Goal: Communication & Community: Ask a question

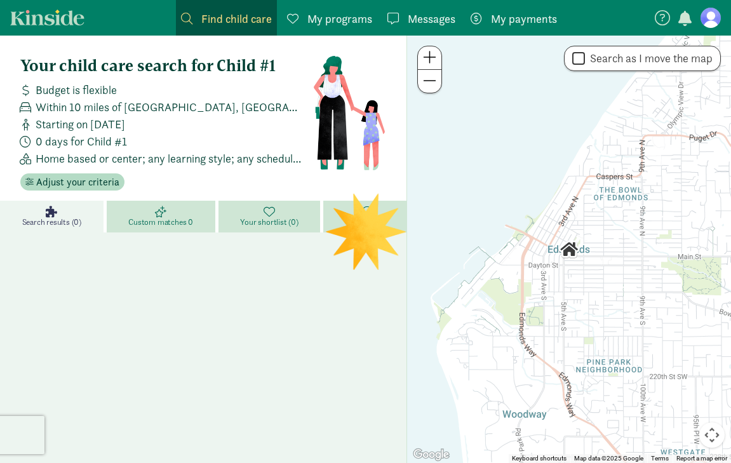
click at [361, 232] on div at bounding box center [203, 242] width 406 height 30
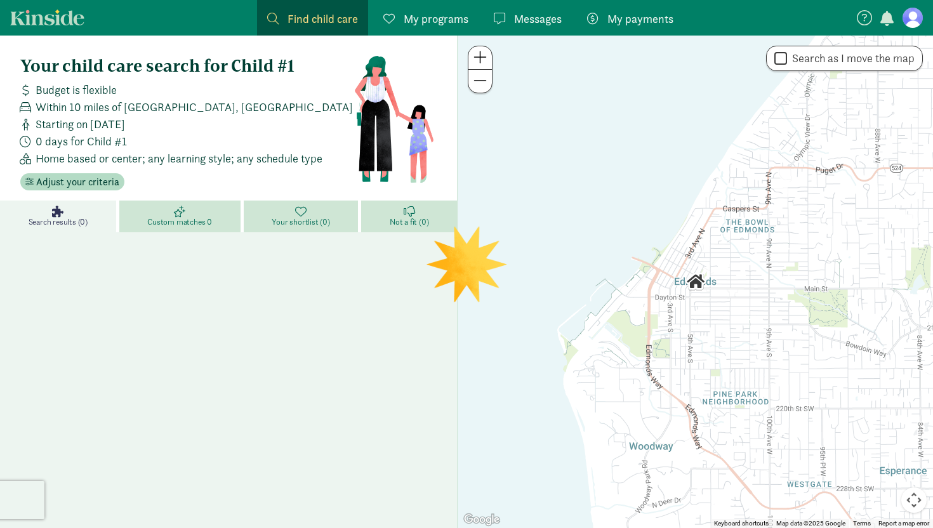
click at [444, 18] on span "My programs" at bounding box center [436, 18] width 65 height 17
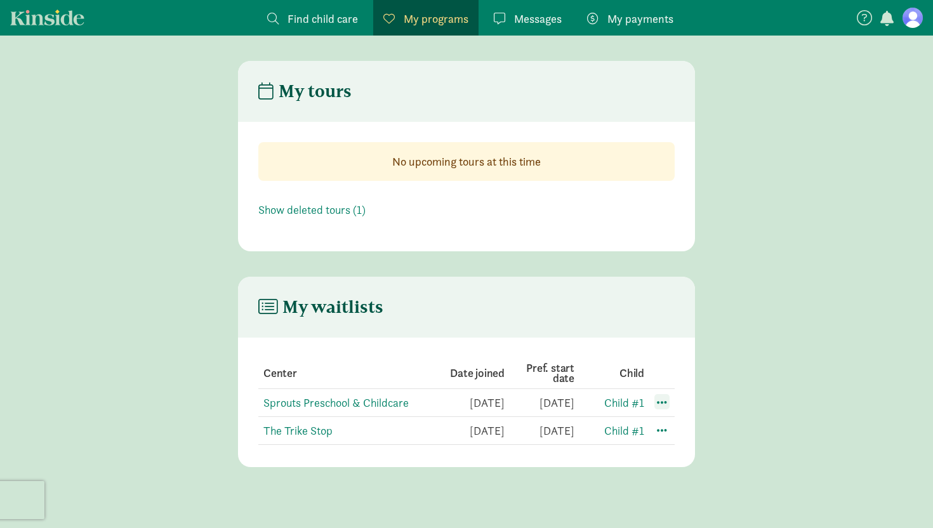
click at [661, 403] on span at bounding box center [662, 401] width 15 height 15
click at [352, 397] on link "Sprouts Preschool & Childcare" at bounding box center [336, 403] width 145 height 15
click at [306, 429] on link "The Trike Stop" at bounding box center [298, 431] width 69 height 15
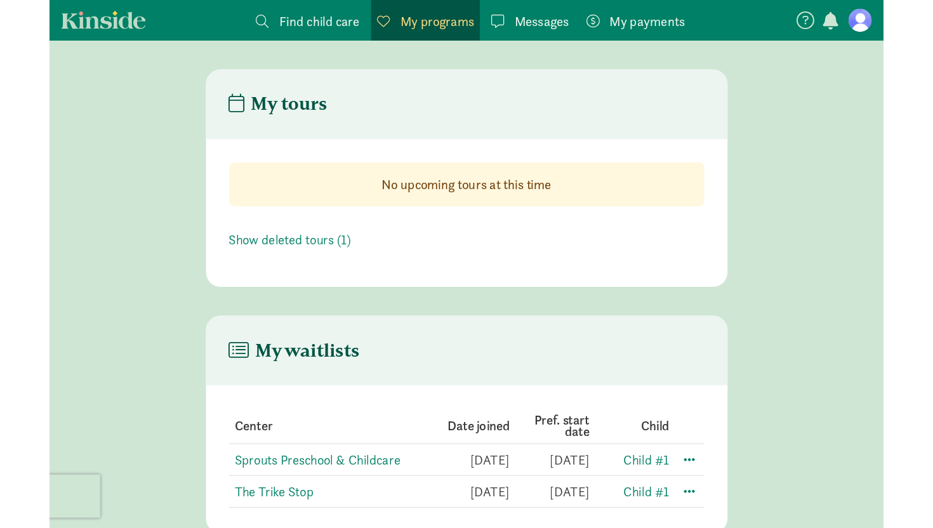
scroll to position [25, 0]
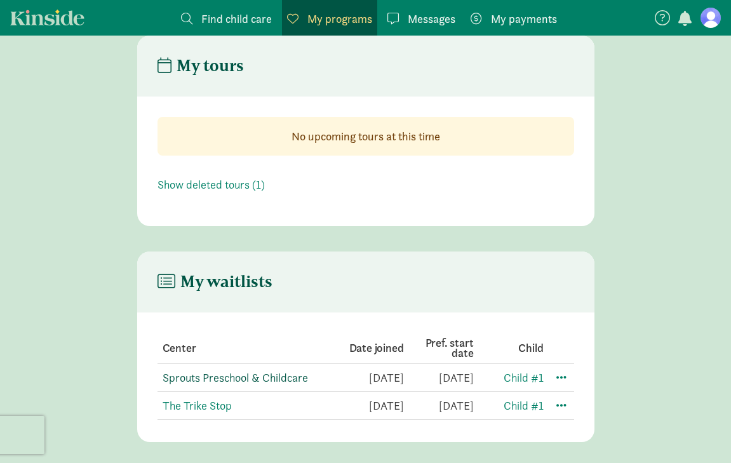
click at [194, 373] on link "Sprouts Preschool & Childcare" at bounding box center [235, 377] width 145 height 15
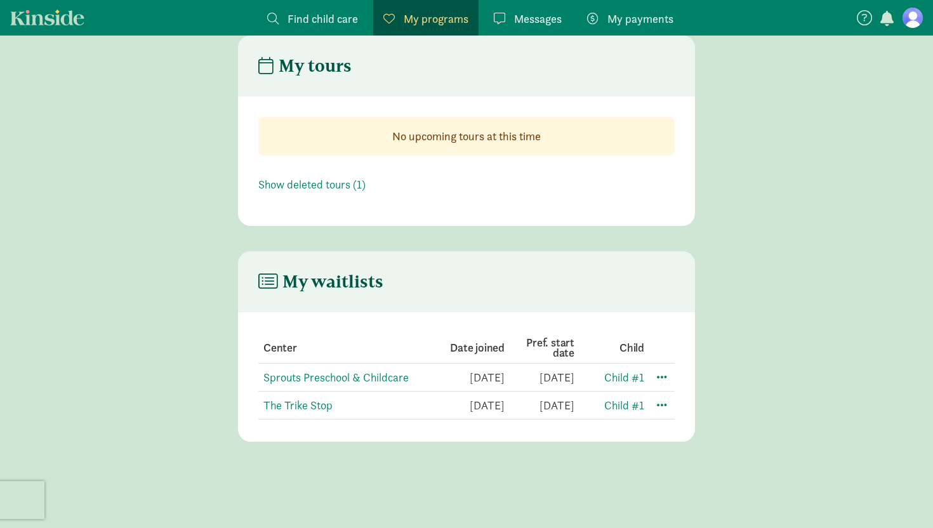
scroll to position [0, 0]
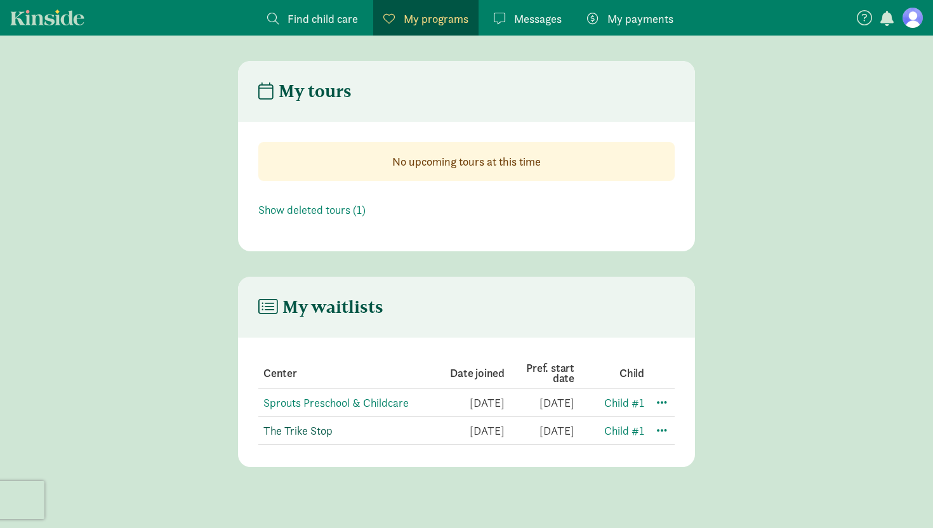
click at [307, 429] on link "The Trike Stop" at bounding box center [298, 431] width 69 height 15
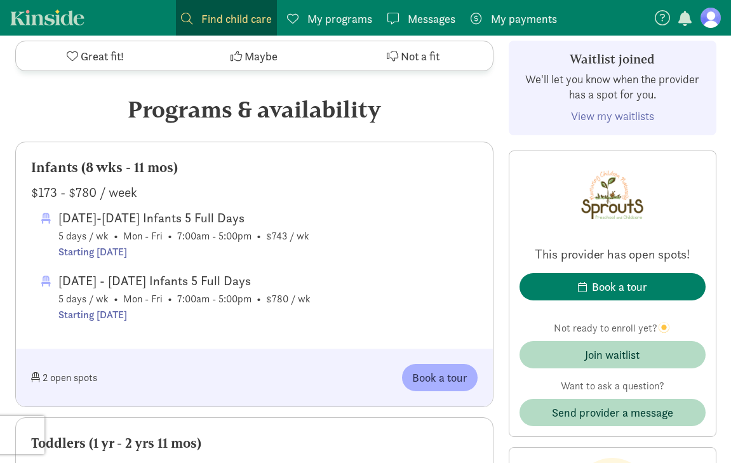
scroll to position [637, 0]
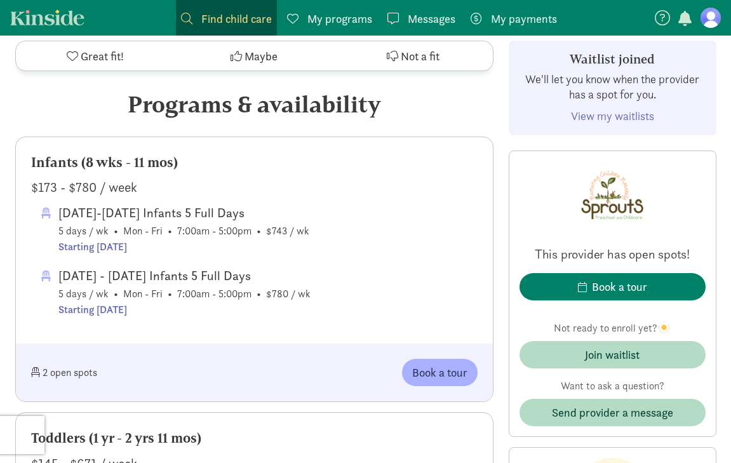
click at [79, 386] on div "2 open spots" at bounding box center [143, 372] width 224 height 27
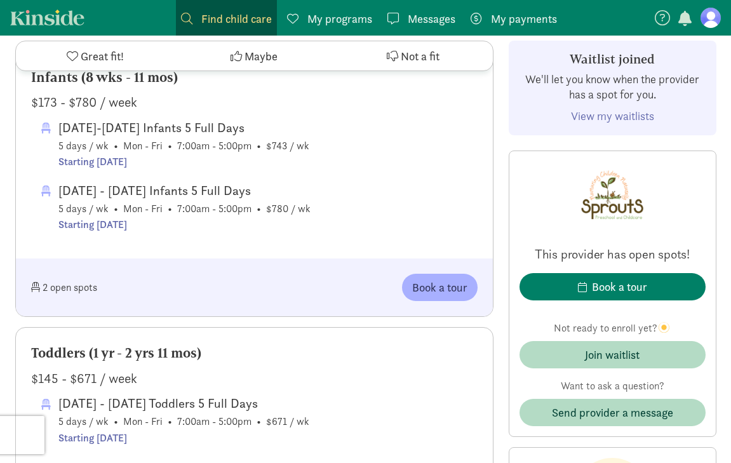
scroll to position [715, 0]
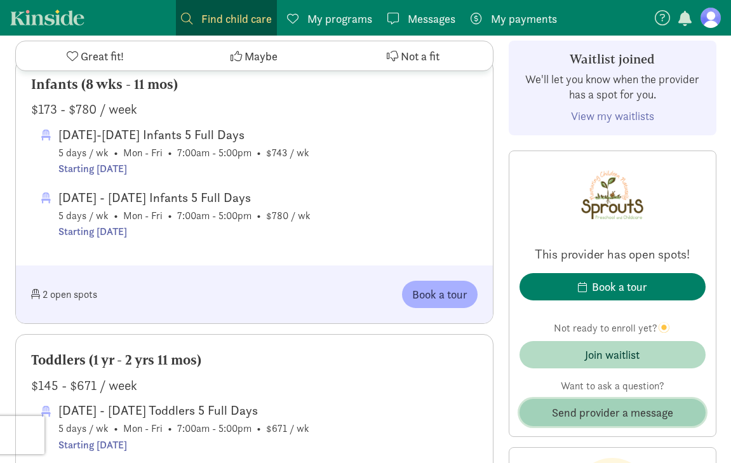
click at [566, 415] on span "Send provider a message" at bounding box center [612, 412] width 121 height 17
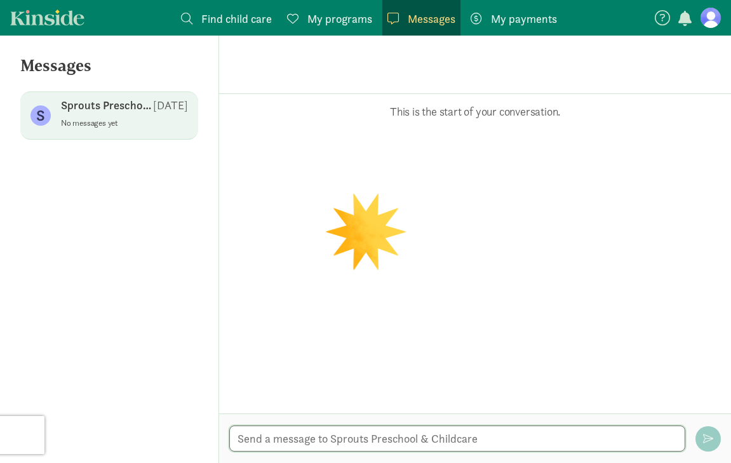
click at [515, 445] on textarea at bounding box center [457, 438] width 456 height 26
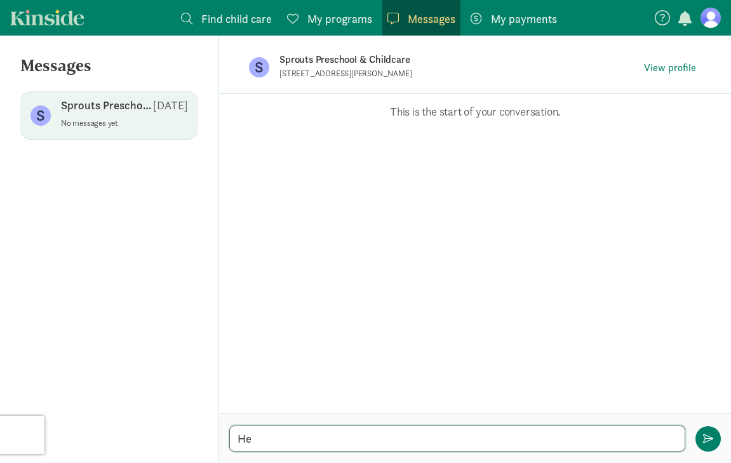
type textarea "H"
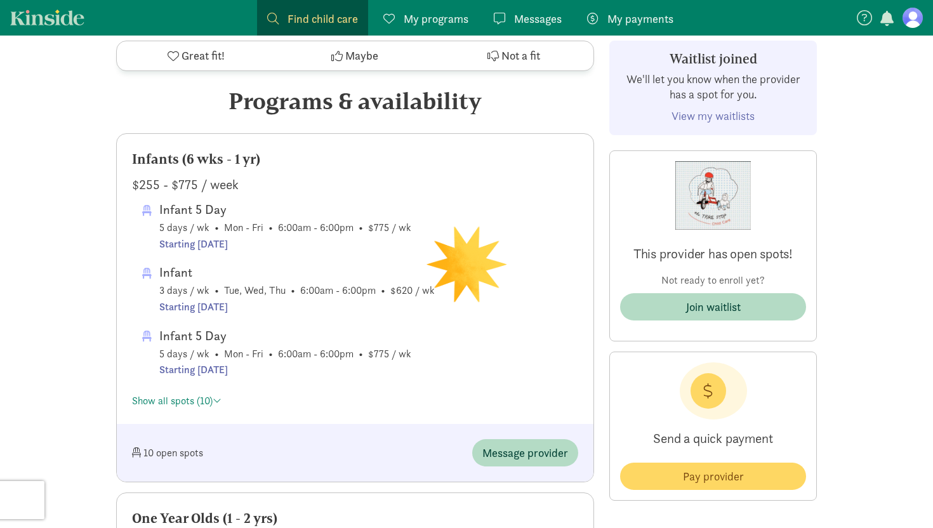
scroll to position [573, 0]
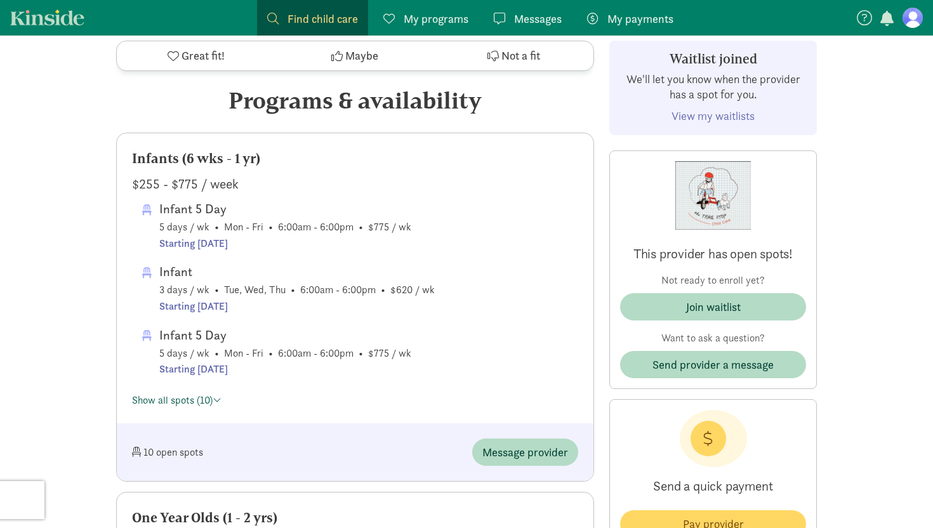
click at [214, 396] on link "Show all spots (10)" at bounding box center [177, 400] width 90 height 13
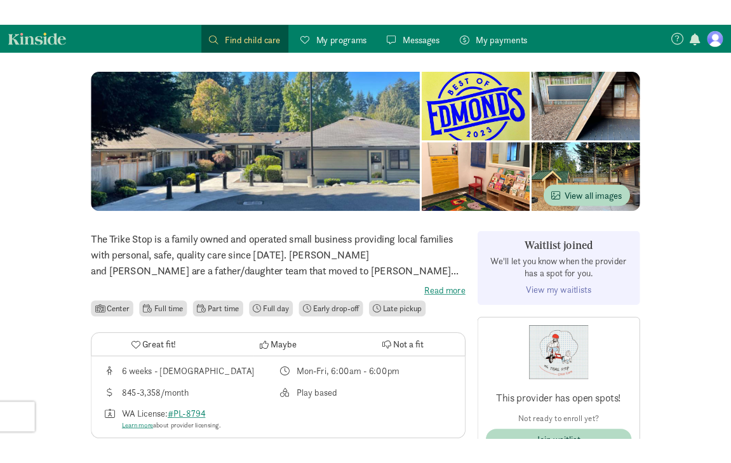
scroll to position [99, 0]
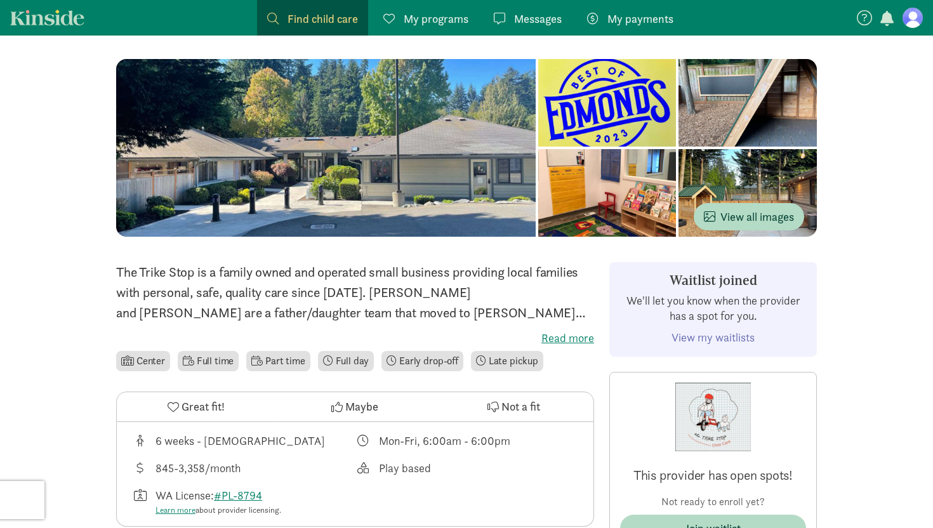
click at [568, 341] on label "Read more" at bounding box center [355, 338] width 478 height 15
click at [0, 0] on input "Read more" at bounding box center [0, 0] width 0 height 0
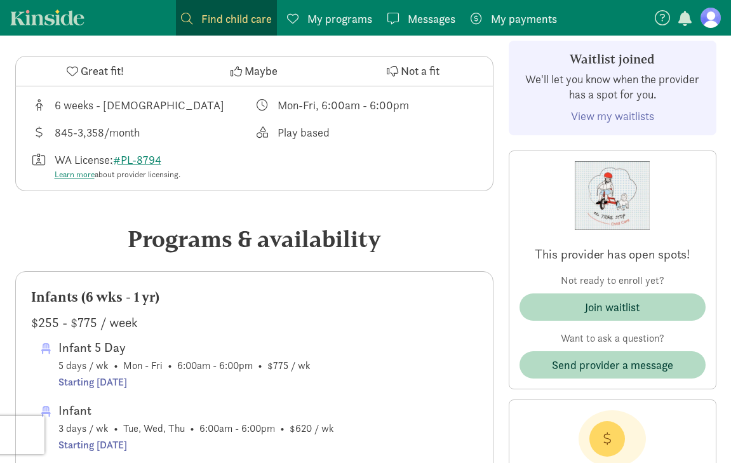
scroll to position [542, 0]
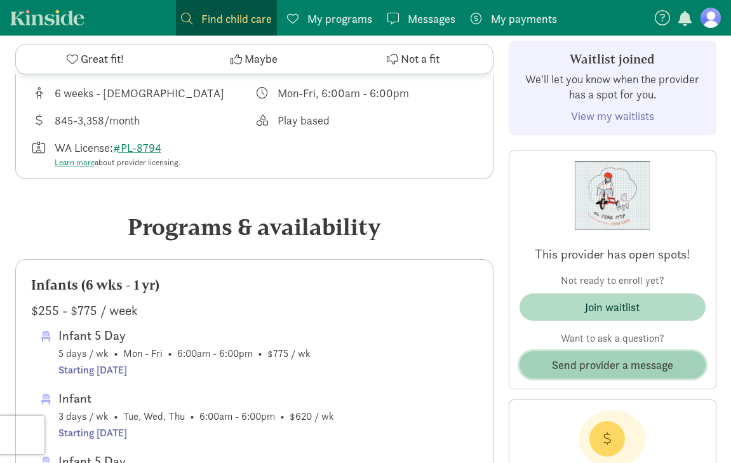
click at [542, 357] on span "Send provider a message" at bounding box center [613, 364] width 166 height 17
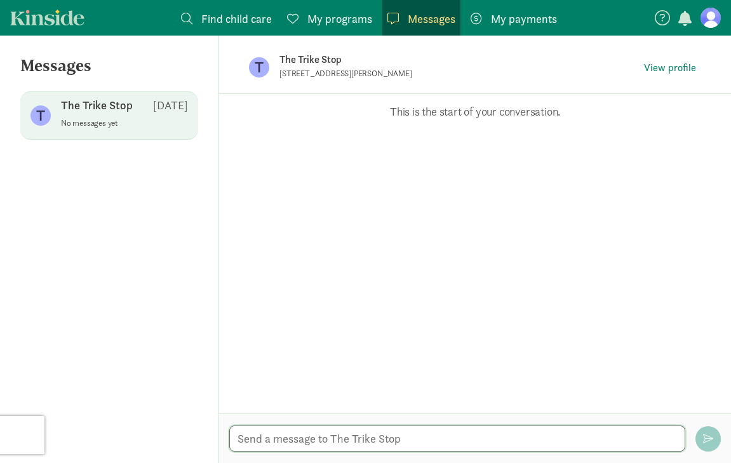
click at [346, 440] on textarea at bounding box center [457, 438] width 456 height 26
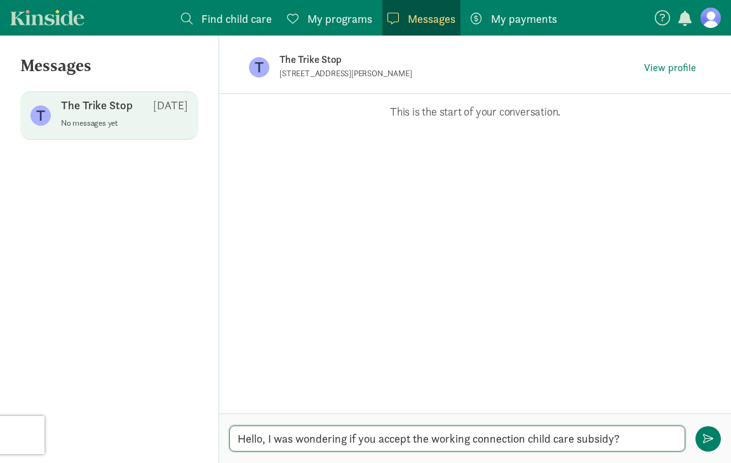
type textarea "Hello, I was wondering if you accept the working connection child care subsidy?"
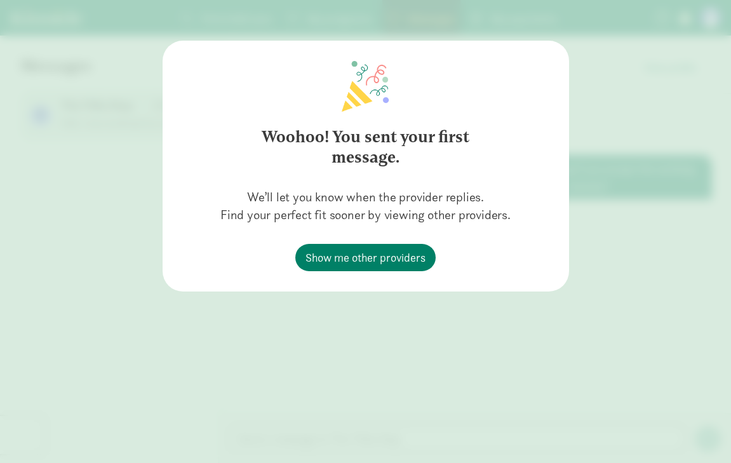
click at [378, 347] on div "Woohoo! You sent your first message. We’ll let you know when the provider repli…" at bounding box center [365, 231] width 731 height 463
click at [617, 46] on div "Woohoo! You sent your first message. We’ll let you know when the provider repli…" at bounding box center [365, 231] width 731 height 463
click at [324, 258] on span "Show me other providers" at bounding box center [365, 257] width 120 height 17
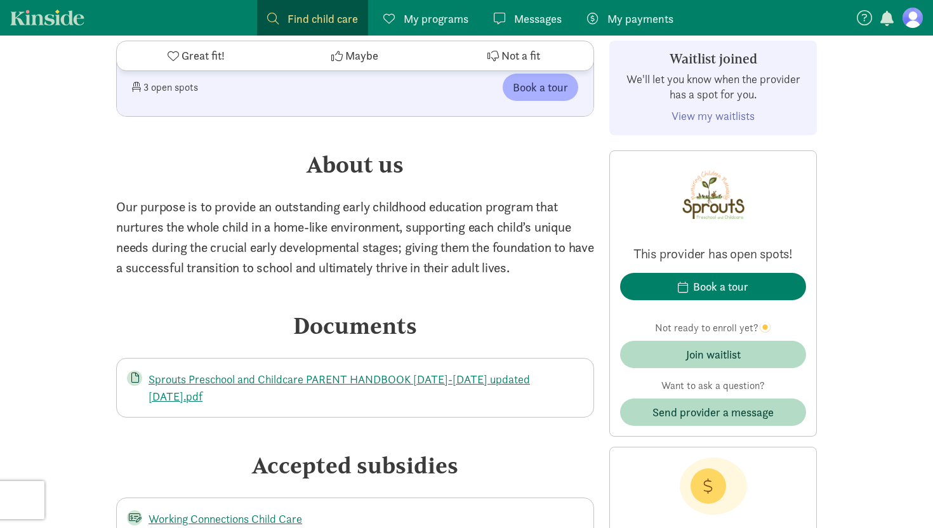
scroll to position [1747, 0]
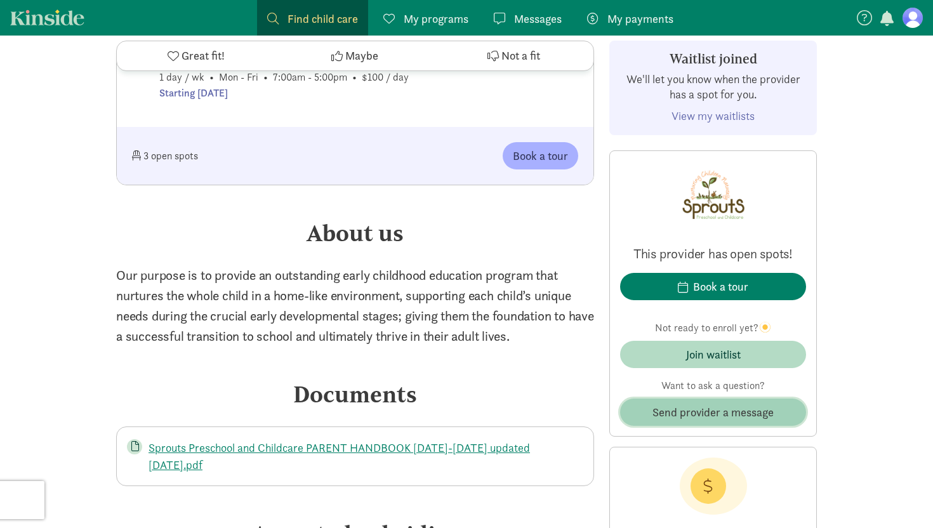
click at [715, 418] on span "Send provider a message" at bounding box center [713, 412] width 121 height 17
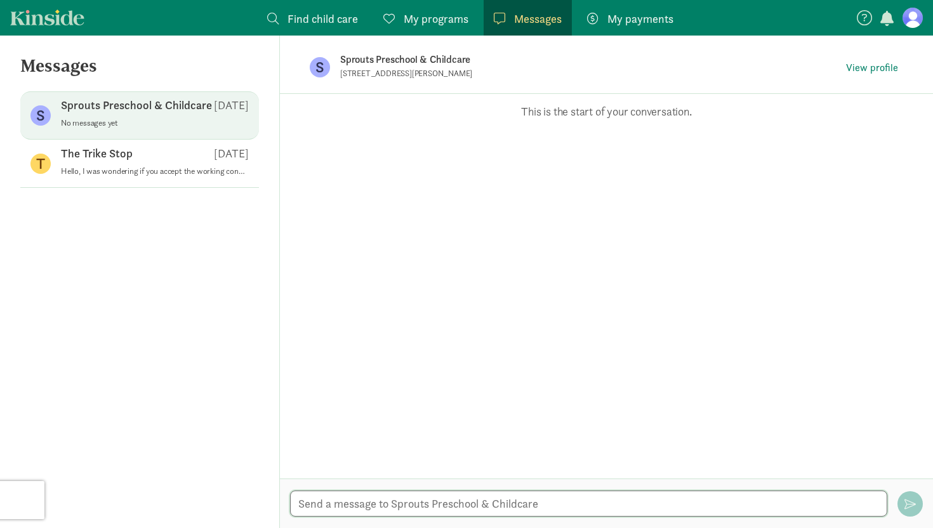
click at [477, 462] on textarea at bounding box center [588, 504] width 597 height 26
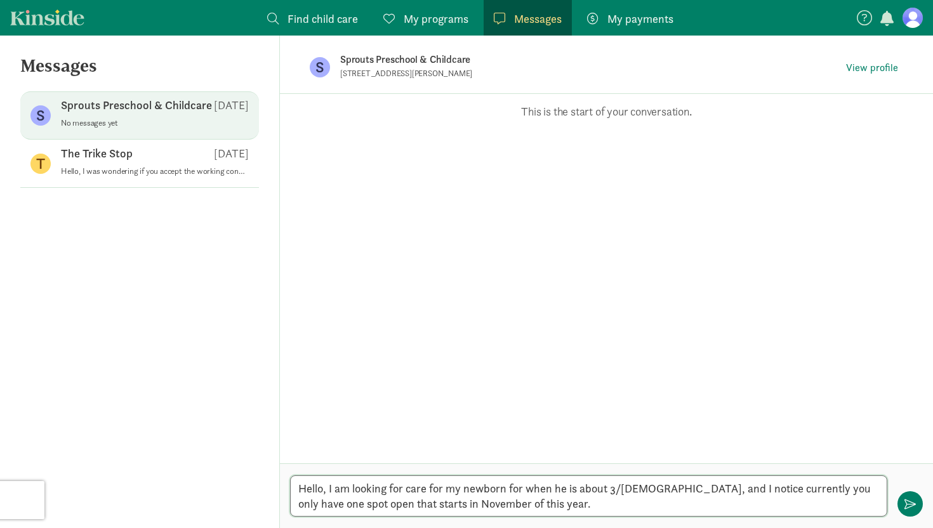
click at [555, 462] on textarea "Hello, I am looking for care for my newborn for when he is about 3/4 months old…" at bounding box center [588, 496] width 597 height 41
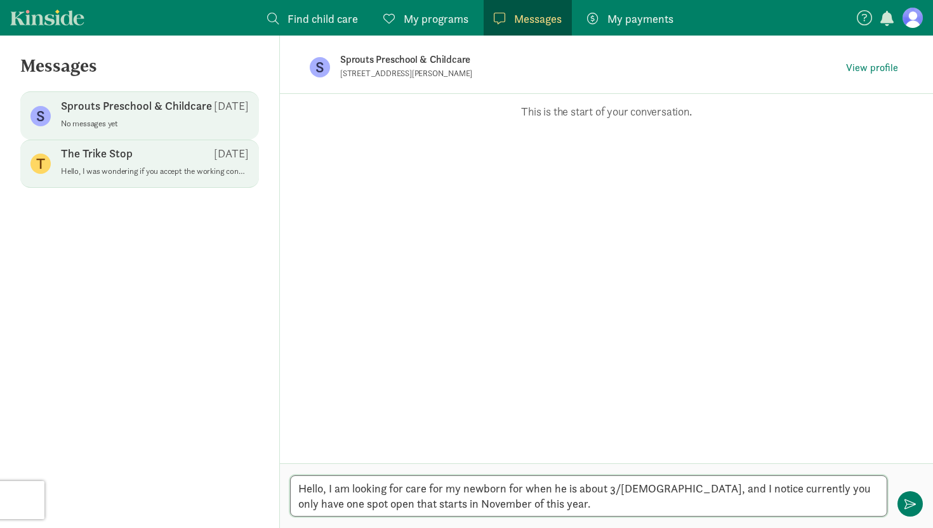
type textarea "Hello, I am looking for care for my newborn for when he is about 3/4 months old…"
click at [152, 171] on p "Hello, I was wondering if you accept the working connection child care subsidy?" at bounding box center [155, 171] width 188 height 10
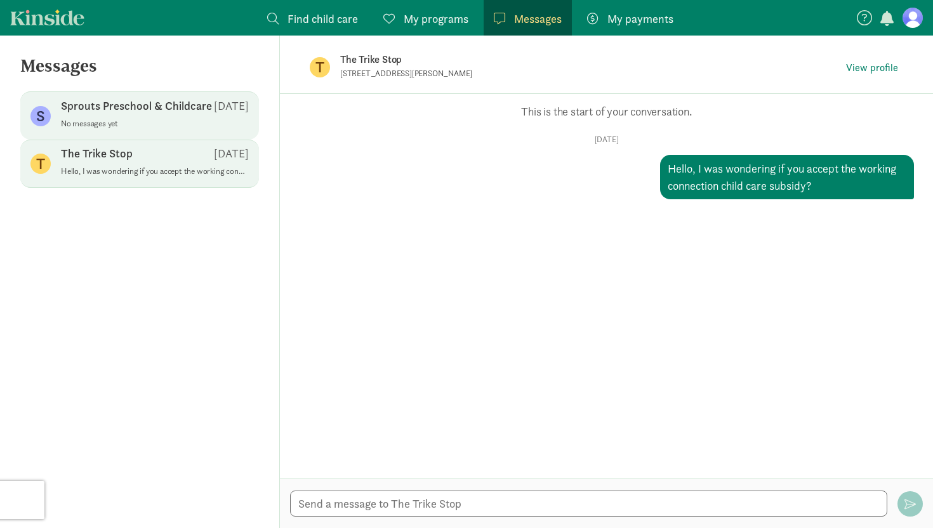
click at [144, 126] on p "No messages yet" at bounding box center [155, 124] width 188 height 10
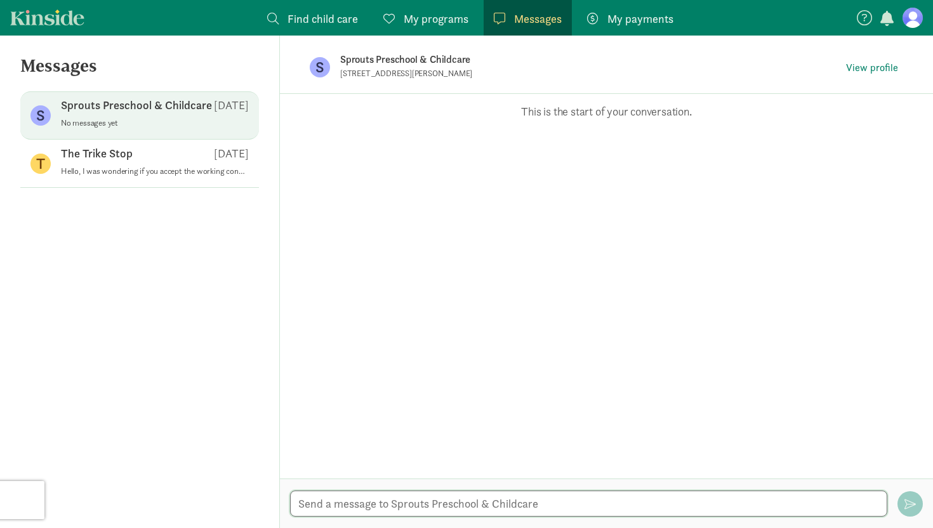
click at [433, 462] on textarea at bounding box center [588, 504] width 597 height 26
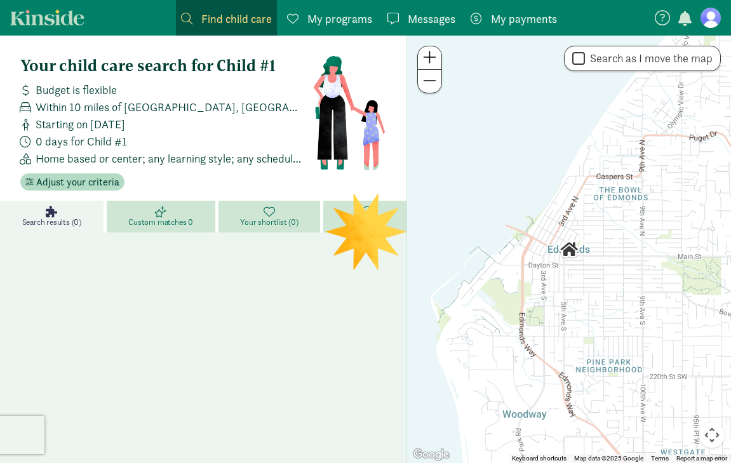
click at [205, 272] on div "Search results (0) Custom matches 0 Your shortlist (0) Not a fit (0)" at bounding box center [203, 391] width 406 height 381
click at [70, 176] on span "Adjust your criteria" at bounding box center [77, 182] width 83 height 15
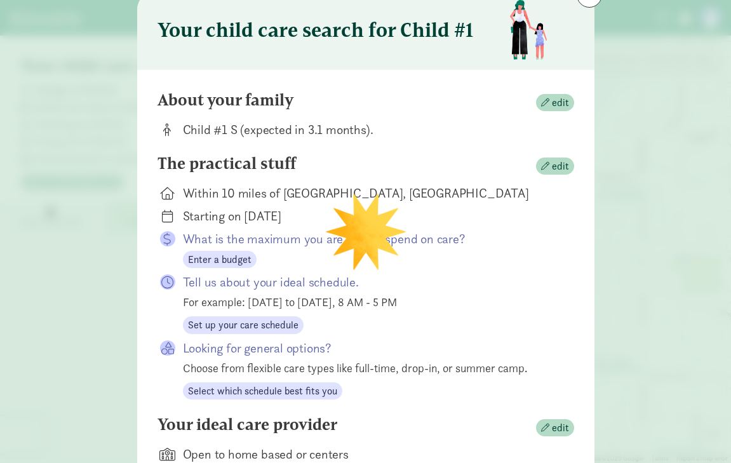
scroll to position [60, 0]
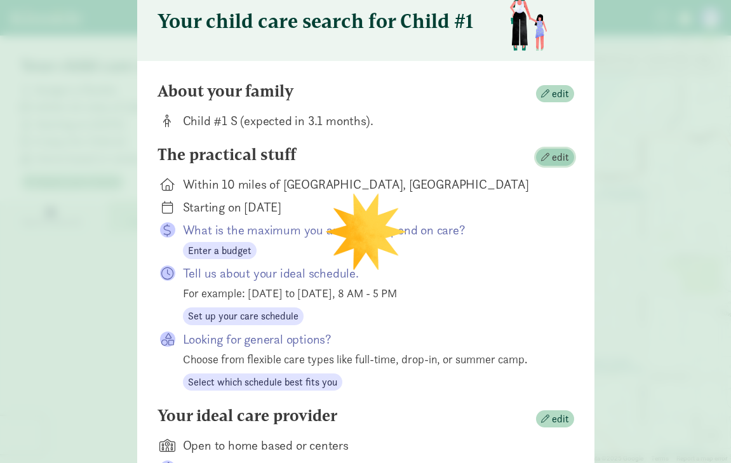
click at [552, 154] on span "edit" at bounding box center [560, 157] width 17 height 15
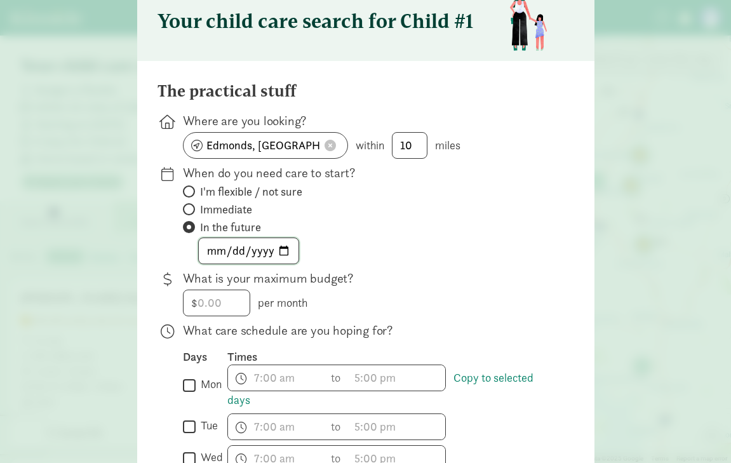
click at [285, 251] on input "2026-08-31" at bounding box center [249, 250] width 100 height 25
type input "2026-04-20"
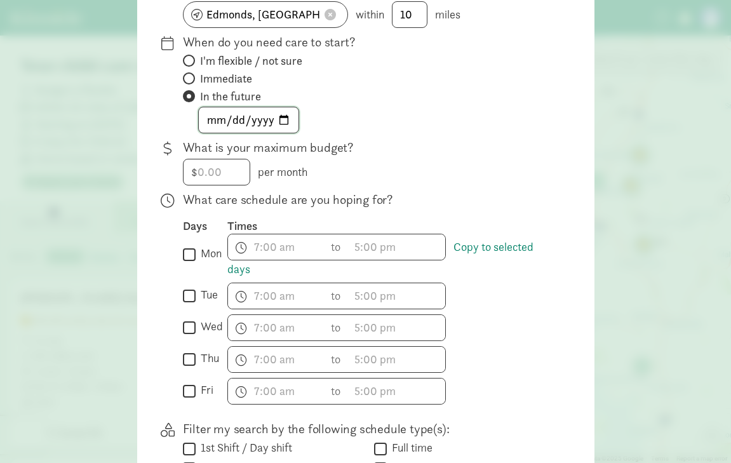
scroll to position [211, 0]
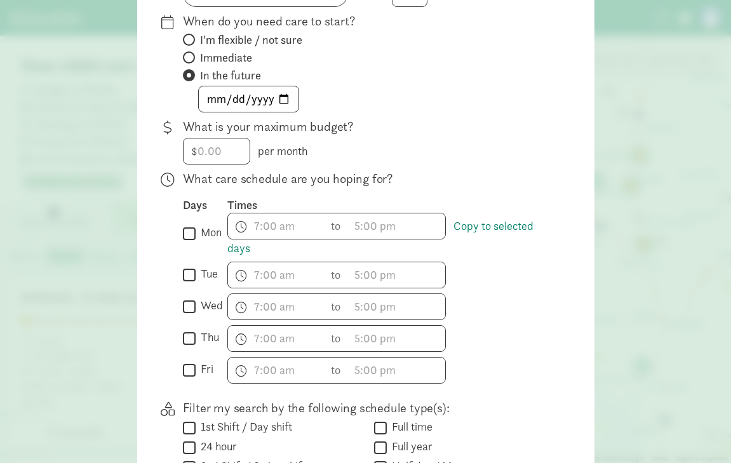
click at [189, 232] on input "mon" at bounding box center [189, 233] width 13 height 17
checkbox input "true"
click at [186, 271] on input "tue" at bounding box center [189, 274] width 13 height 17
checkbox input "true"
click at [185, 313] on input "wed" at bounding box center [189, 306] width 13 height 17
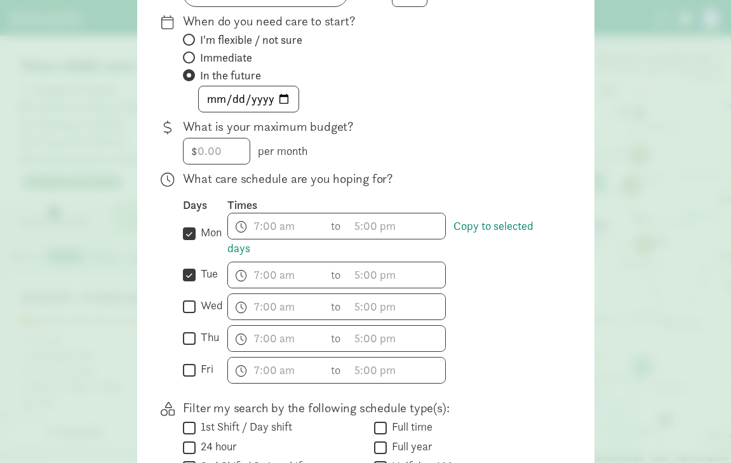
checkbox input "true"
click at [185, 340] on input "thu" at bounding box center [189, 338] width 13 height 17
checkbox input "true"
click at [184, 367] on input "fri" at bounding box center [189, 369] width 13 height 17
checkbox input "true"
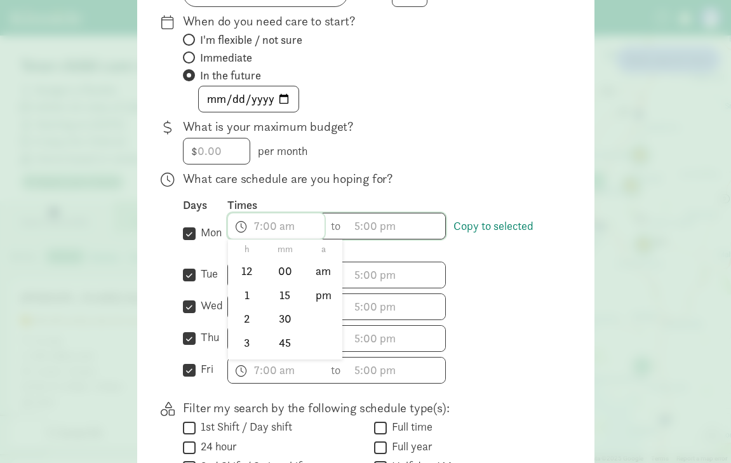
click at [274, 228] on span "h 12 1 2 3 4 5 6 7 8 9 10 11 mm 00 15 30 45 a am pm" at bounding box center [276, 225] width 97 height 25
click at [244, 311] on li "8" at bounding box center [246, 312] width 37 height 24
click at [284, 313] on li "30" at bounding box center [284, 319] width 37 height 24
type input "8:30 a"
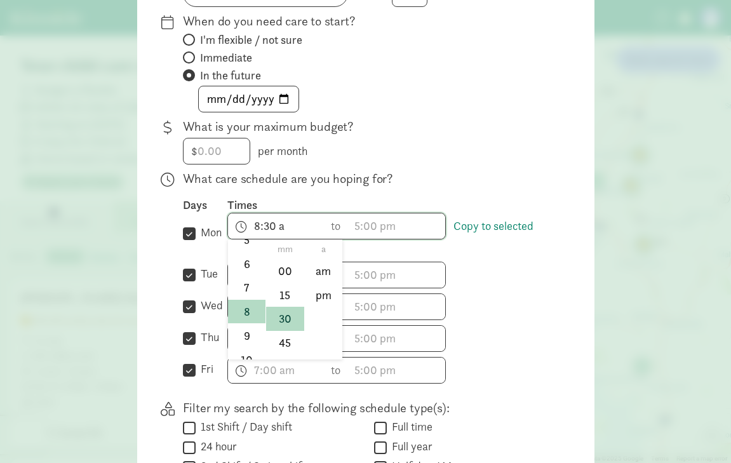
click at [370, 228] on div at bounding box center [365, 20] width 731 height 463
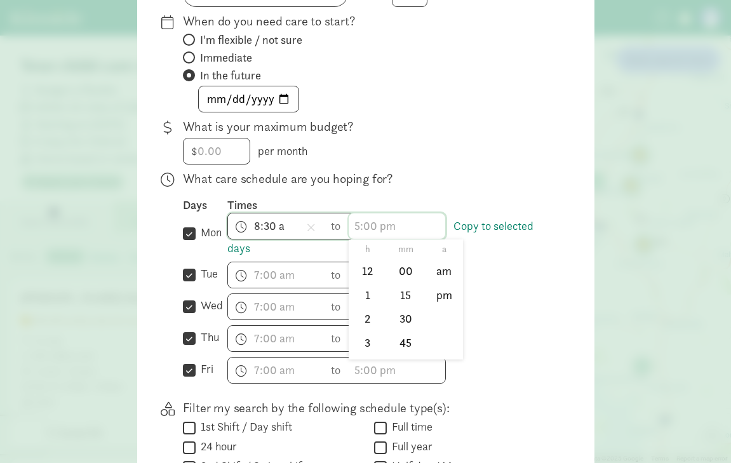
click at [369, 227] on span "h 12 1 2 3 4 5 6 7 8 9 10 11 mm 00 15 30 45 a am pm" at bounding box center [397, 225] width 97 height 25
click at [363, 261] on li "4" at bounding box center [367, 263] width 37 height 24
click at [410, 323] on li "30" at bounding box center [405, 319] width 37 height 24
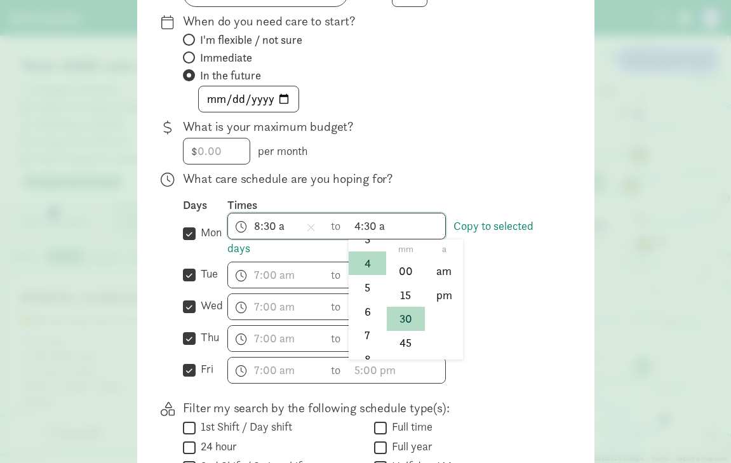
click at [484, 228] on div at bounding box center [365, 20] width 731 height 463
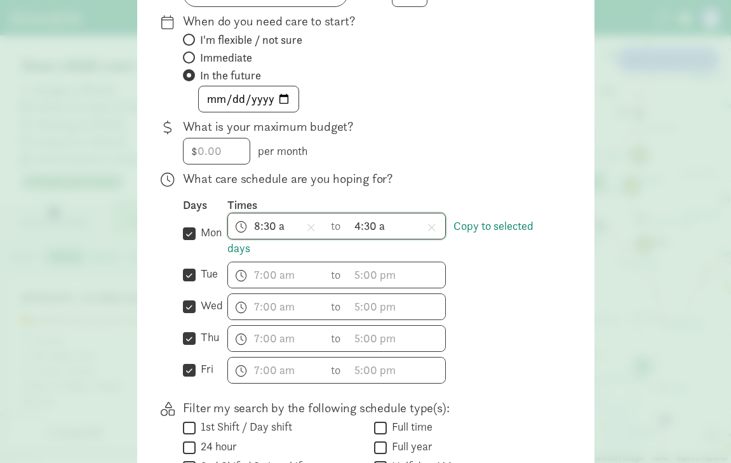
click at [484, 228] on link "Copy to selected days" at bounding box center [380, 236] width 306 height 37
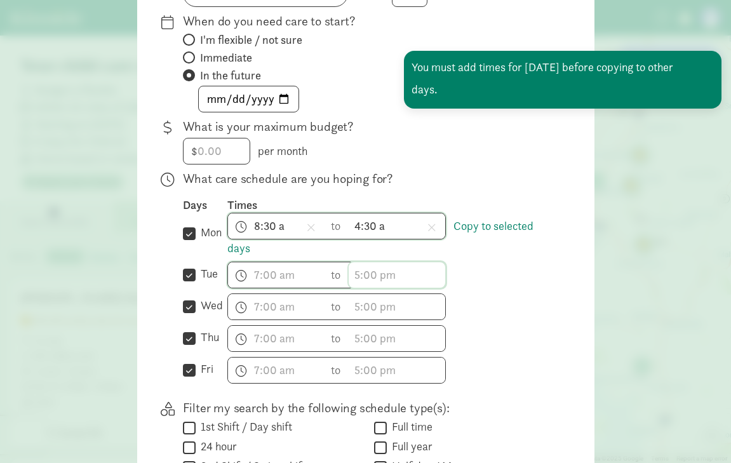
click at [420, 273] on input "text" at bounding box center [397, 274] width 97 height 25
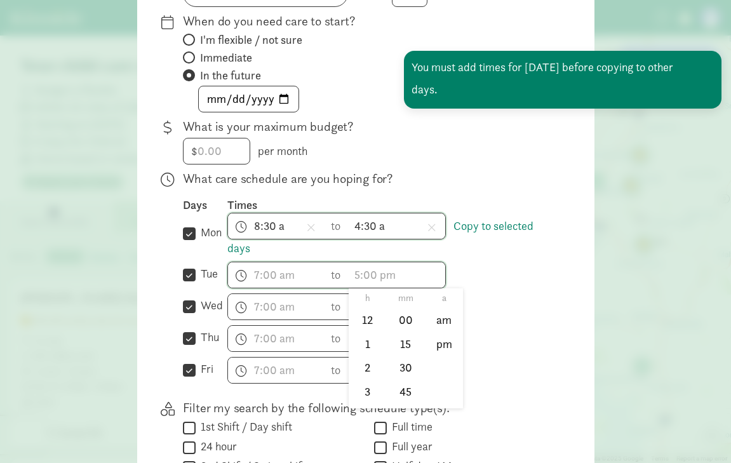
click at [401, 220] on div at bounding box center [365, 20] width 731 height 463
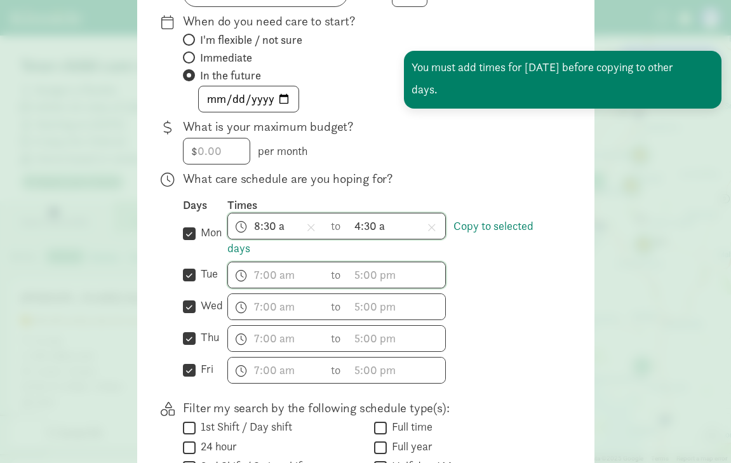
scroll to position [115, 0]
click at [390, 227] on span "4:30 a h 12 1 2 3 4 5 6 7 8 9 10 11 mm 00 15 30 45 a am pm" at bounding box center [397, 225] width 97 height 25
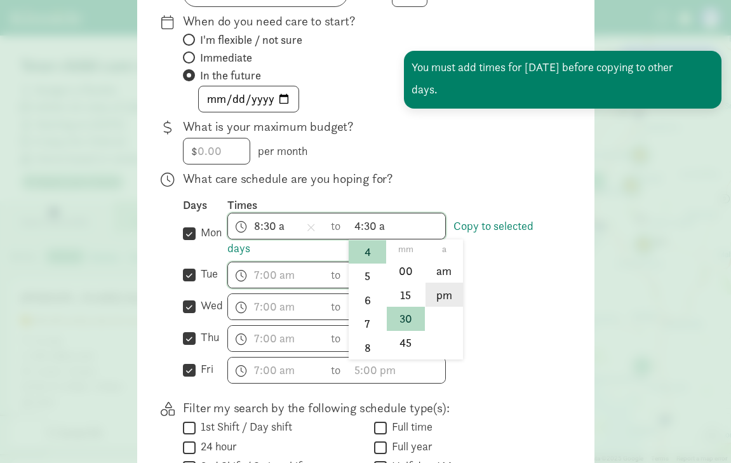
click at [441, 293] on li "pm" at bounding box center [443, 295] width 37 height 24
type input "4:30 pm"
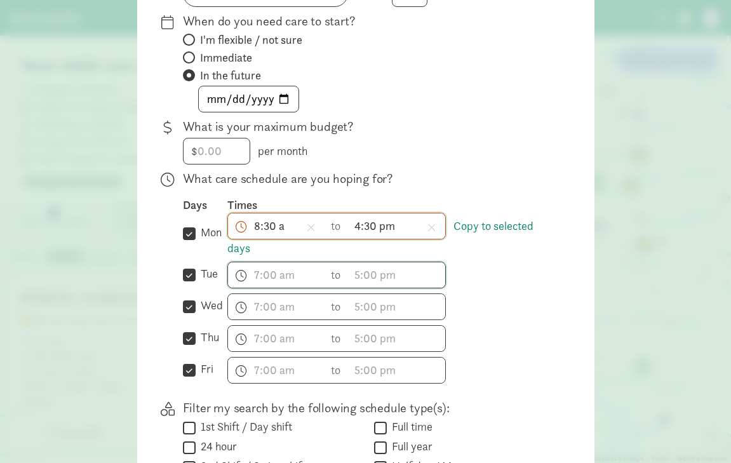
click at [291, 225] on span "8:30 a h 12 1 2 3 4 5 6 7 8 9 10 11 mm 00 15 30 45 a am pm" at bounding box center [276, 225] width 97 height 25
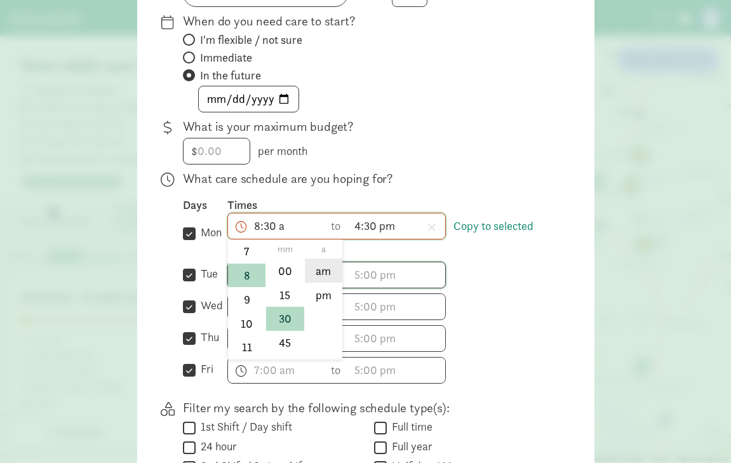
click at [330, 272] on li "am" at bounding box center [323, 270] width 37 height 24
type input "8:30 am"
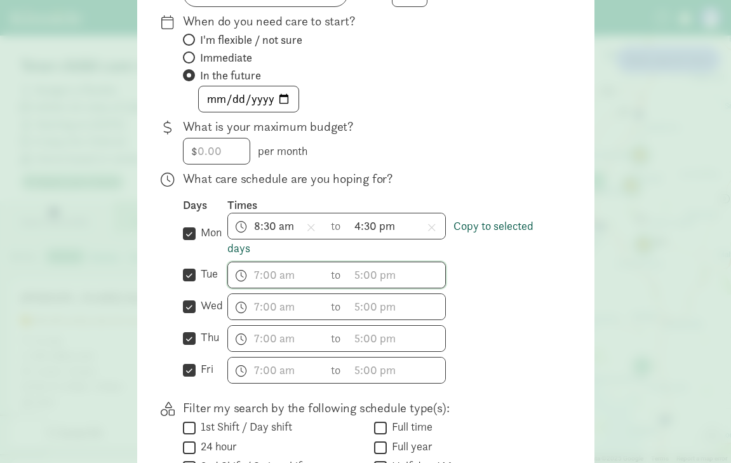
click at [505, 225] on link "Copy to selected days" at bounding box center [380, 236] width 306 height 37
click at [194, 279] on input "tue" at bounding box center [189, 274] width 13 height 17
checkbox input "false"
click at [187, 301] on input "wed" at bounding box center [189, 306] width 13 height 17
checkbox input "false"
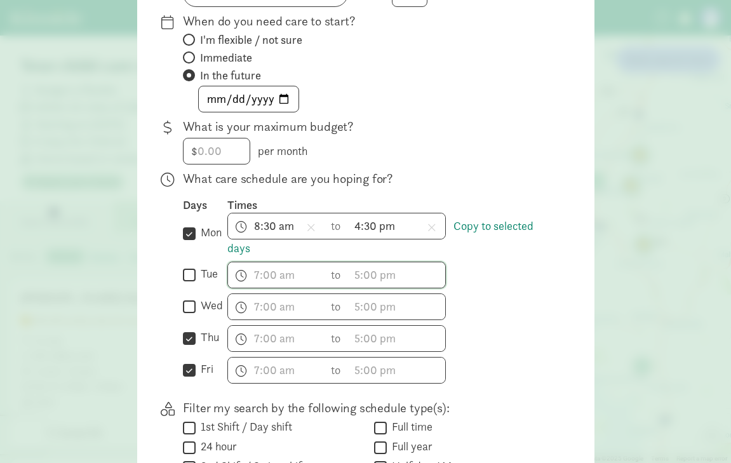
click at [187, 331] on input "thu" at bounding box center [189, 338] width 13 height 17
checkbox input "false"
click at [184, 360] on div " fri" at bounding box center [205, 370] width 44 height 27
click at [184, 274] on input "tue" at bounding box center [189, 274] width 13 height 17
checkbox input "true"
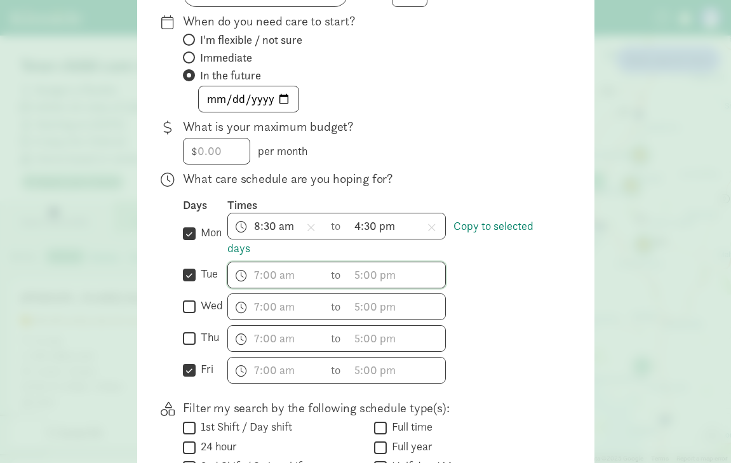
click at [187, 313] on input "wed" at bounding box center [189, 306] width 13 height 17
checkbox input "true"
click at [188, 332] on input "thu" at bounding box center [189, 338] width 13 height 17
checkbox input "true"
click at [481, 225] on link "Copy to selected days" at bounding box center [380, 236] width 306 height 37
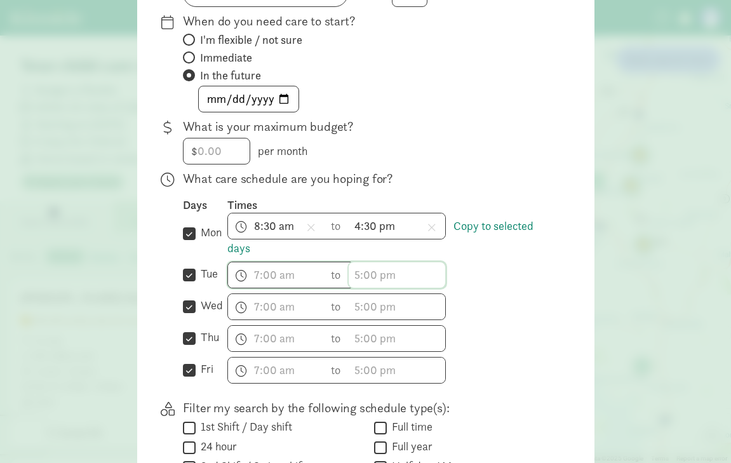
click at [400, 272] on input "text" at bounding box center [397, 274] width 97 height 25
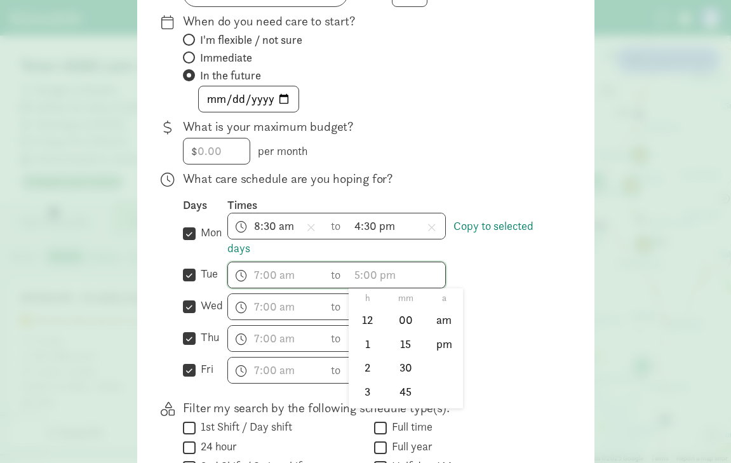
click at [486, 251] on div "Days Times  mon Copy to selected days 8:30 am h 12 1 2 3 4 5 6 7 8 9 10 11 mm …" at bounding box center [368, 290] width 371 height 186
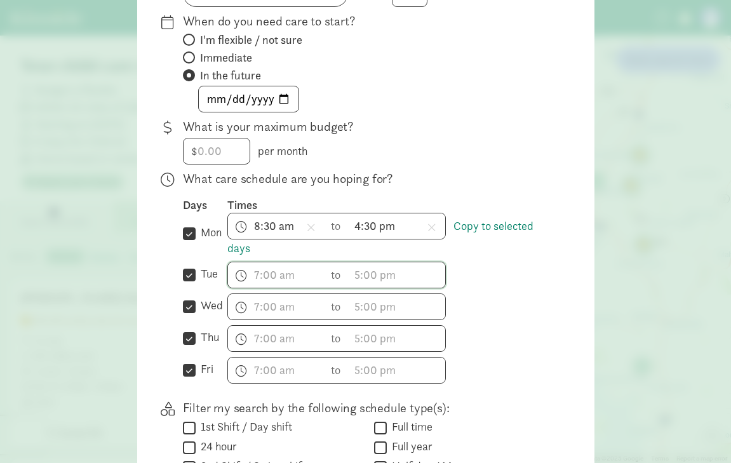
click at [482, 274] on div "h 12 1 2 3 4 5 6 7 8 9 10 11 mm 00 15 30 45 a am pm to h 12 1 2 3 4 5 6 7 8 9 1…" at bounding box center [390, 275] width 326 height 27
click at [307, 217] on span at bounding box center [310, 227] width 17 height 23
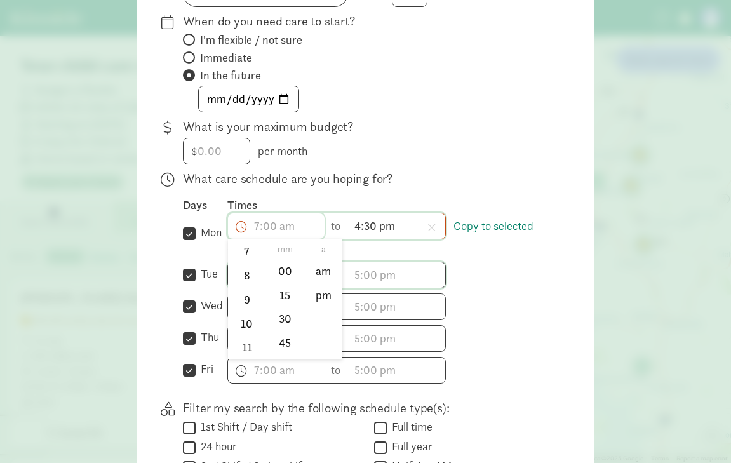
click at [281, 229] on span "h 12 1 2 3 4 5 6 7 8 9 10 11 mm 00 15 30 45 a am pm" at bounding box center [276, 225] width 97 height 25
click at [493, 227] on div at bounding box center [365, 20] width 731 height 463
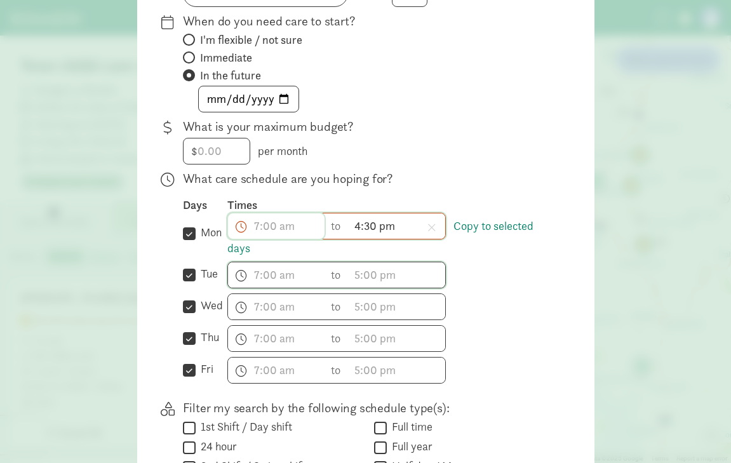
click at [264, 227] on span "h 12 1 2 3 4 5 6 7 8 9 10 11 mm 00 15 30 45 a am pm" at bounding box center [276, 225] width 97 height 25
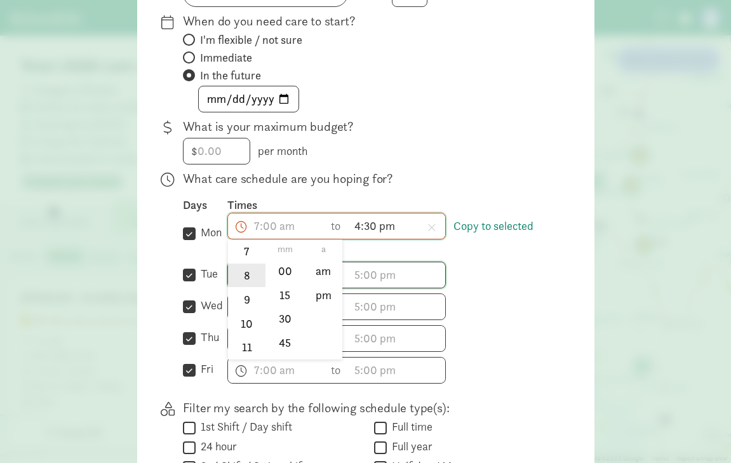
click at [244, 277] on li "8" at bounding box center [246, 276] width 37 height 24
click at [283, 322] on li "30" at bounding box center [284, 319] width 37 height 24
type input "8:30 a"
click at [484, 227] on div at bounding box center [365, 20] width 731 height 463
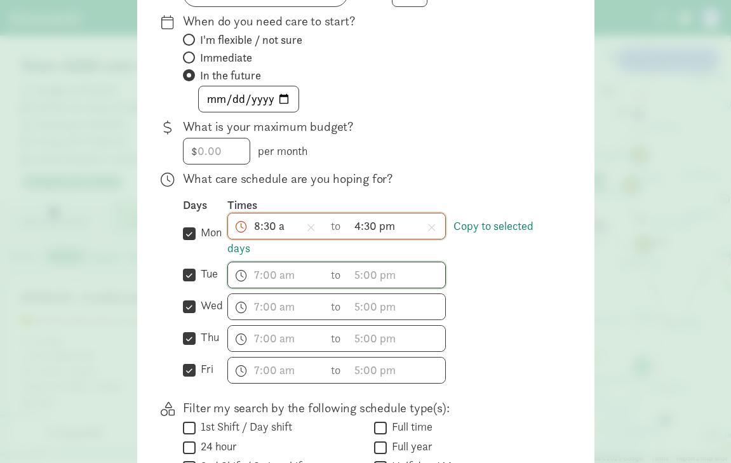
click at [484, 227] on link "Copy to selected days" at bounding box center [380, 236] width 306 height 37
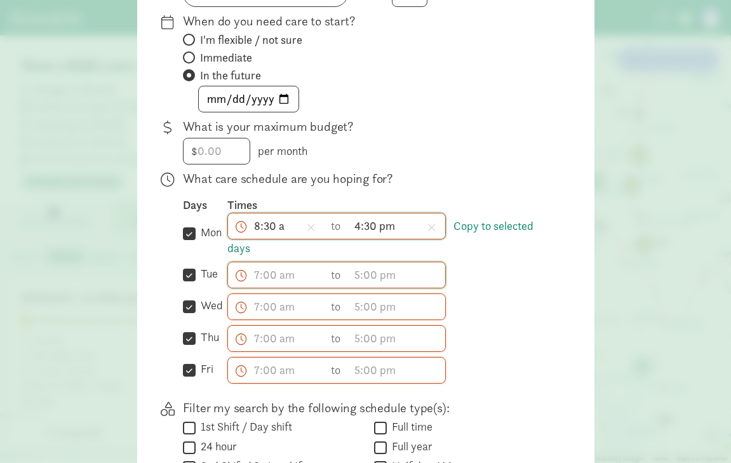
click at [484, 227] on link "Copy to selected days" at bounding box center [380, 236] width 306 height 37
click at [270, 278] on input "text" at bounding box center [276, 274] width 97 height 25
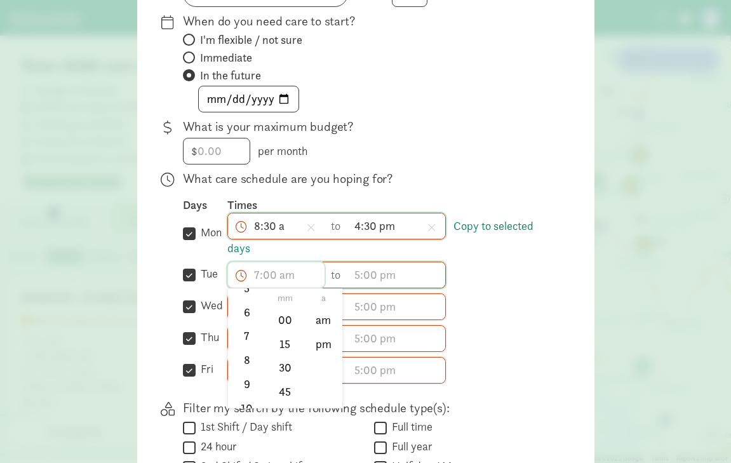
scroll to position [153, 0]
click at [243, 350] on li "8" at bounding box center [246, 359] width 37 height 24
click at [283, 366] on li "30" at bounding box center [284, 368] width 37 height 24
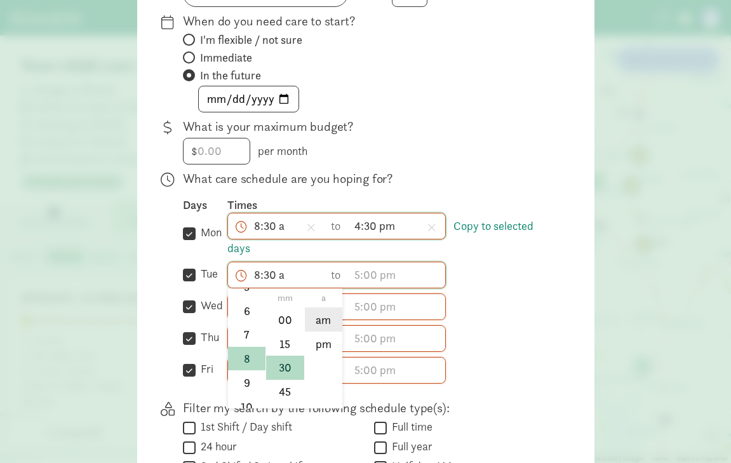
click at [310, 319] on li "am" at bounding box center [323, 319] width 37 height 24
type input "8:30 am"
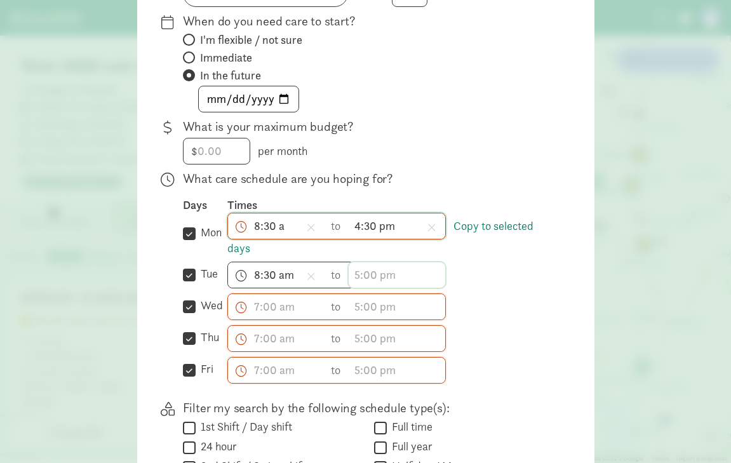
click at [373, 283] on input "text" at bounding box center [397, 274] width 97 height 25
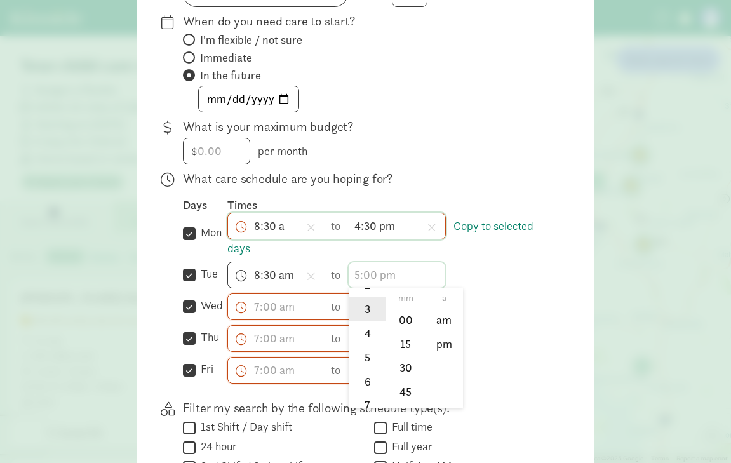
scroll to position [79, 0]
click at [373, 333] on li "4" at bounding box center [367, 337] width 37 height 24
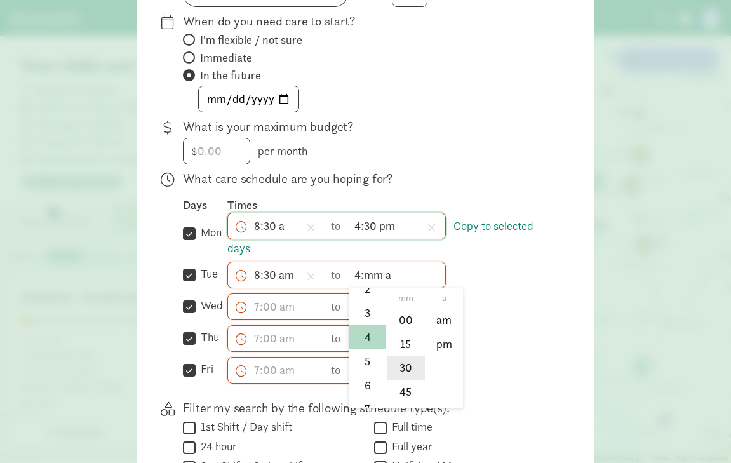
click at [406, 366] on li "30" at bounding box center [405, 368] width 37 height 24
click at [441, 344] on li "pm" at bounding box center [443, 343] width 37 height 24
type input "4:30 pm"
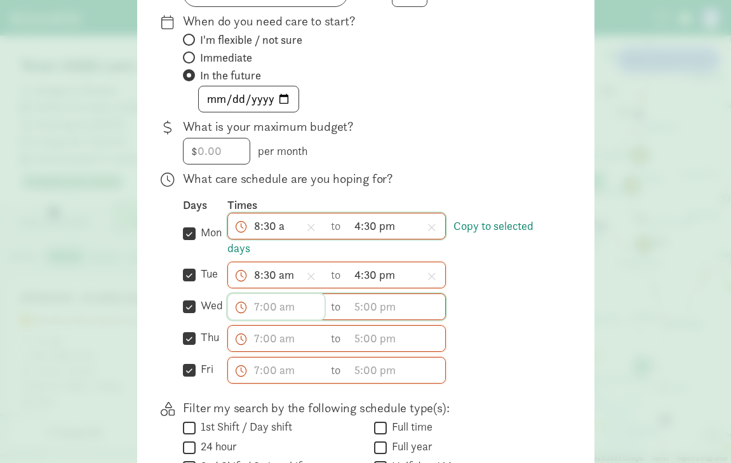
click at [267, 304] on input "text" at bounding box center [276, 306] width 97 height 25
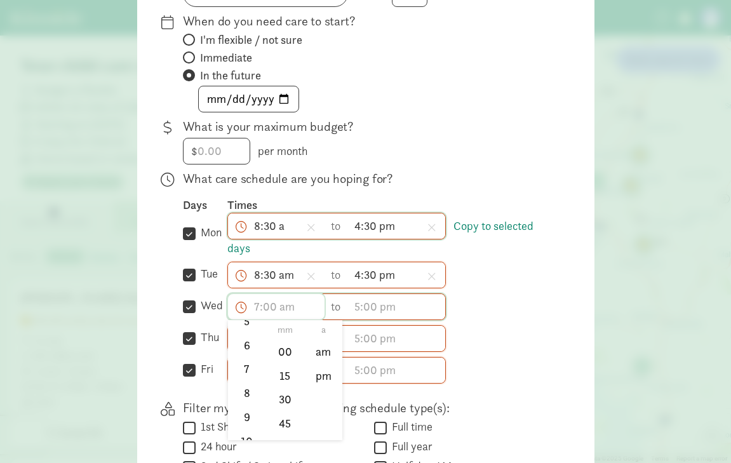
scroll to position [155, 0]
click at [245, 390] on li "8" at bounding box center [246, 389] width 37 height 24
click at [286, 401] on li "30" at bounding box center [284, 399] width 37 height 24
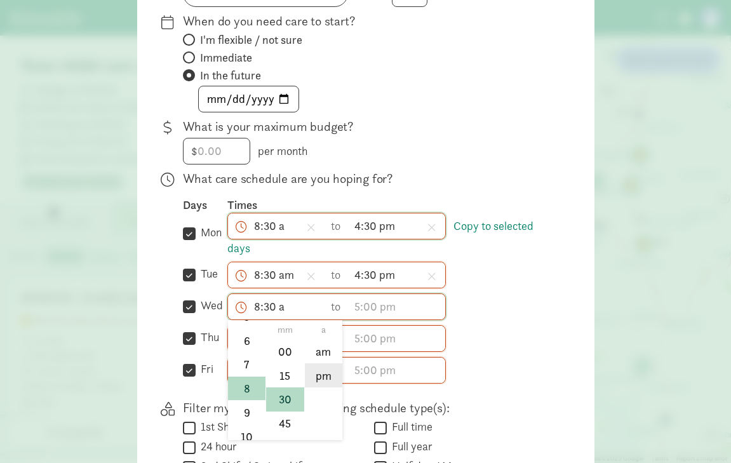
click at [326, 363] on li "pm" at bounding box center [323, 375] width 37 height 24
click at [279, 297] on input "8:30 pm" at bounding box center [276, 306] width 97 height 25
click at [323, 354] on li "am" at bounding box center [323, 351] width 37 height 24
type input "8:30 am"
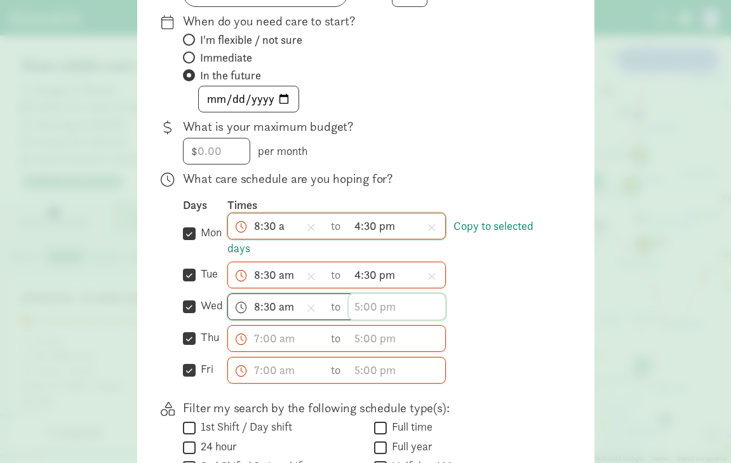
click at [374, 305] on input "text" at bounding box center [397, 306] width 97 height 25
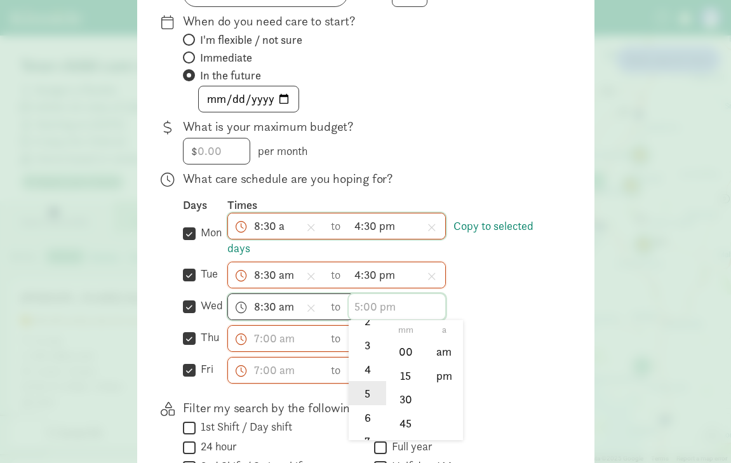
scroll to position [77, 0]
click at [364, 366] on li "4" at bounding box center [367, 370] width 37 height 24
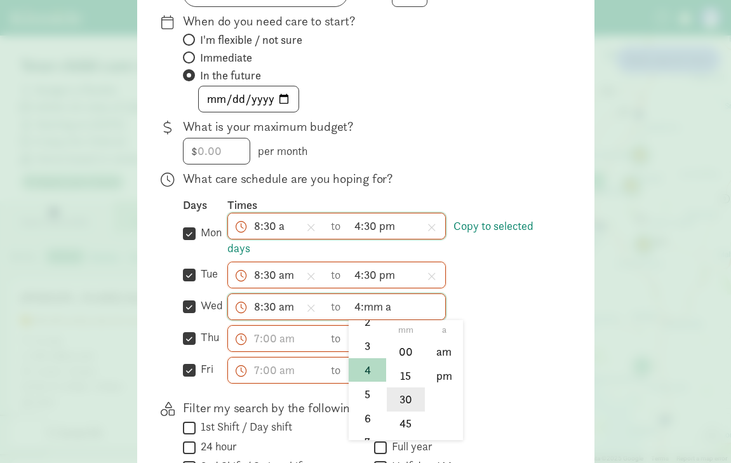
click at [399, 398] on li "30" at bounding box center [405, 399] width 37 height 24
click at [445, 375] on li "pm" at bounding box center [443, 375] width 37 height 24
type input "4:30 pm"
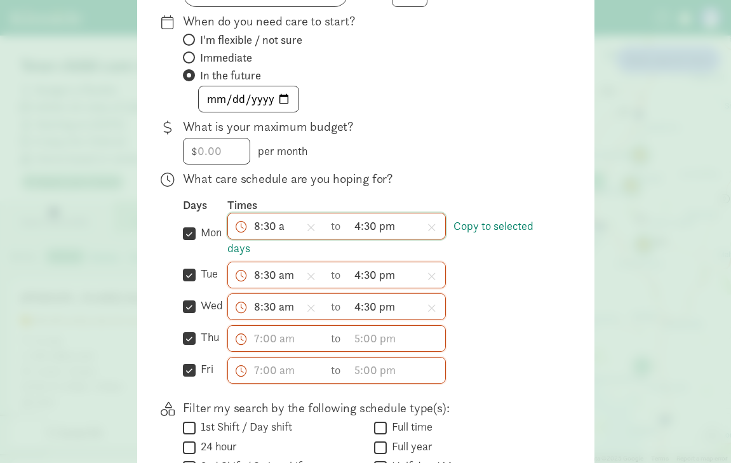
click at [518, 330] on div "h 12 1 2 3 4 5 6 7 8 9 10 11 mm 00 15 30 45 a am pm to h 12 1 2 3 4 5 6 7 8 9 1…" at bounding box center [390, 338] width 326 height 27
click at [502, 220] on link "Copy to selected days" at bounding box center [380, 236] width 306 height 37
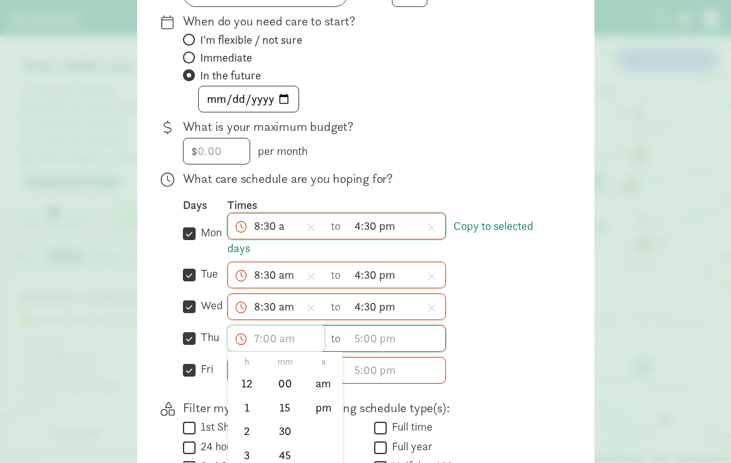
click at [253, 338] on input "text" at bounding box center [276, 338] width 97 height 25
click at [246, 439] on li "8" at bounding box center [246, 442] width 37 height 24
click at [289, 422] on li "30" at bounding box center [284, 431] width 37 height 24
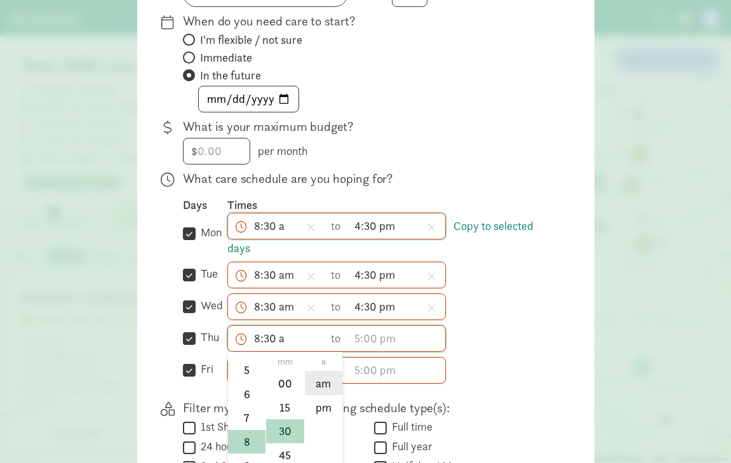
click at [326, 373] on li "am" at bounding box center [323, 383] width 37 height 24
type input "8:30 am"
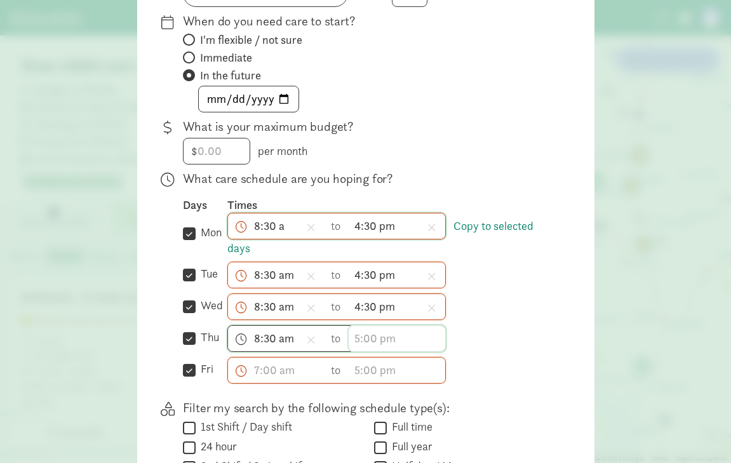
click at [370, 335] on input "text" at bounding box center [397, 338] width 97 height 25
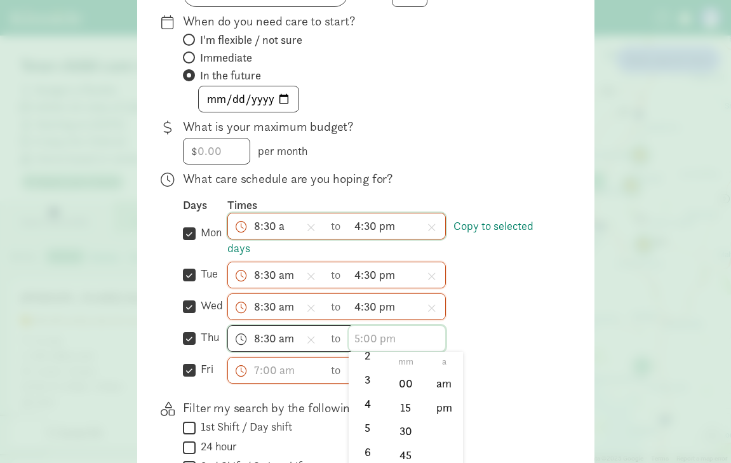
scroll to position [76, 0]
click at [366, 395] on li "4" at bounding box center [367, 403] width 37 height 24
click at [415, 427] on li "30" at bounding box center [405, 431] width 37 height 24
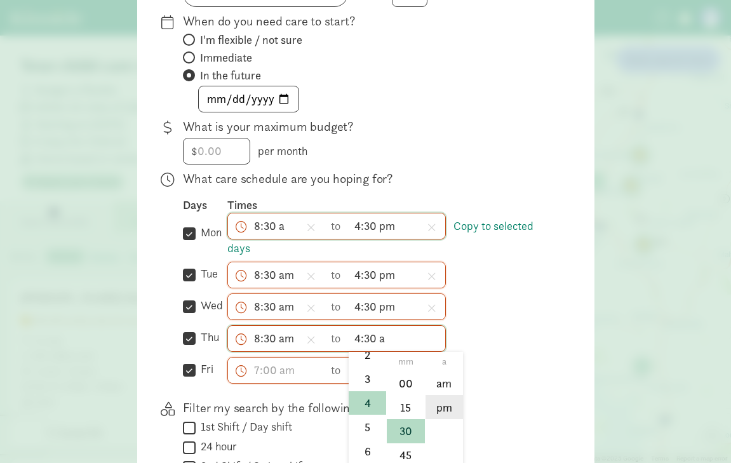
click at [437, 408] on li "pm" at bounding box center [443, 407] width 37 height 24
type input "4:30 pm"
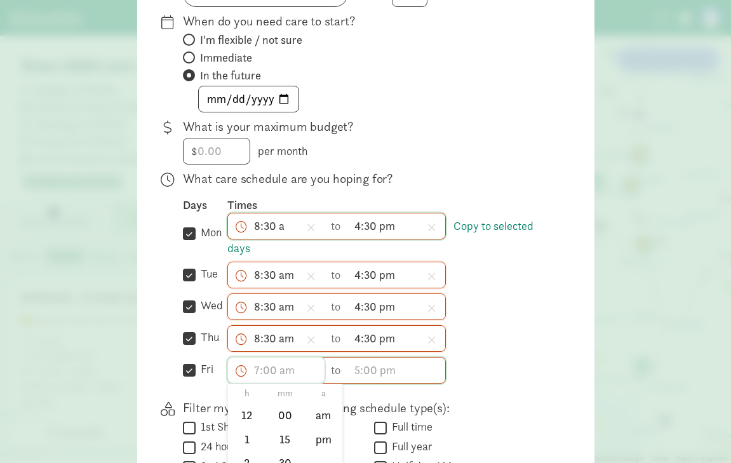
click at [291, 370] on input "text" at bounding box center [276, 369] width 97 height 25
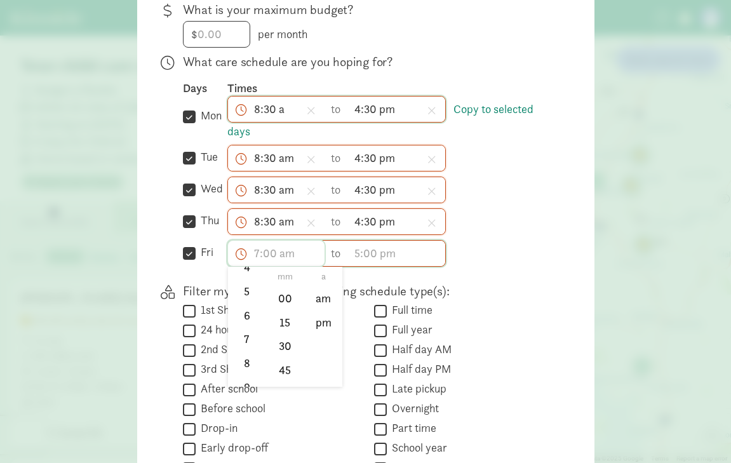
scroll to position [137, 0]
click at [244, 356] on li "8" at bounding box center [246, 354] width 37 height 24
click at [288, 342] on li "30" at bounding box center [284, 346] width 37 height 24
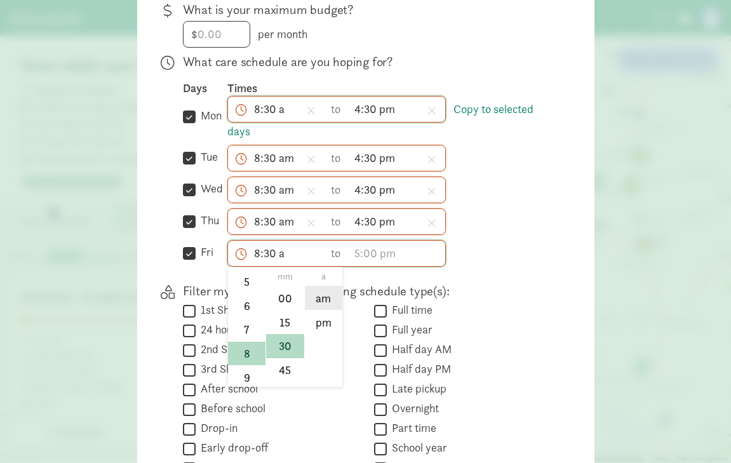
click at [323, 302] on li "am" at bounding box center [323, 298] width 37 height 24
type input "8:30 am"
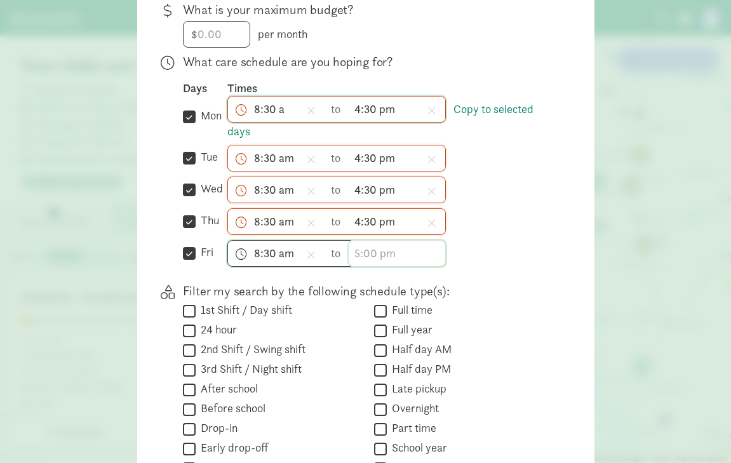
click at [371, 252] on input "text" at bounding box center [397, 253] width 97 height 25
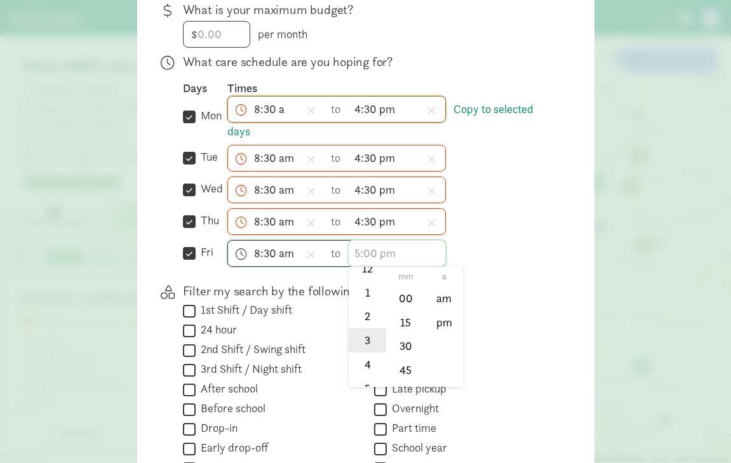
scroll to position [33, 0]
click at [374, 364] on li "4" at bounding box center [367, 361] width 37 height 24
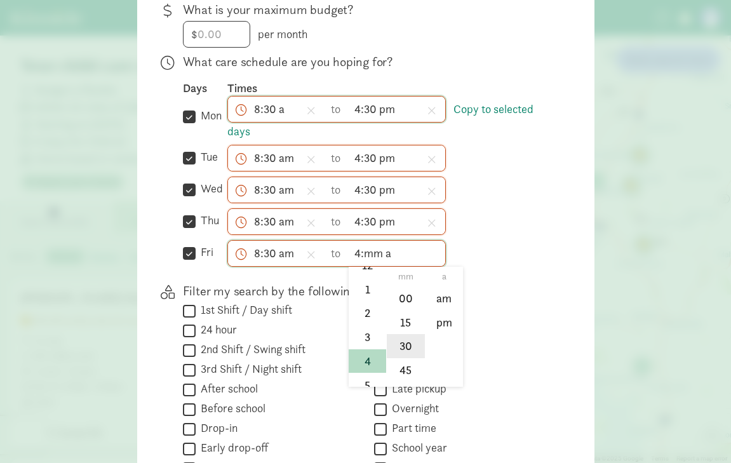
click at [404, 352] on li "30" at bounding box center [405, 346] width 37 height 24
click at [437, 323] on li "pm" at bounding box center [443, 322] width 37 height 24
type input "4:30 pm"
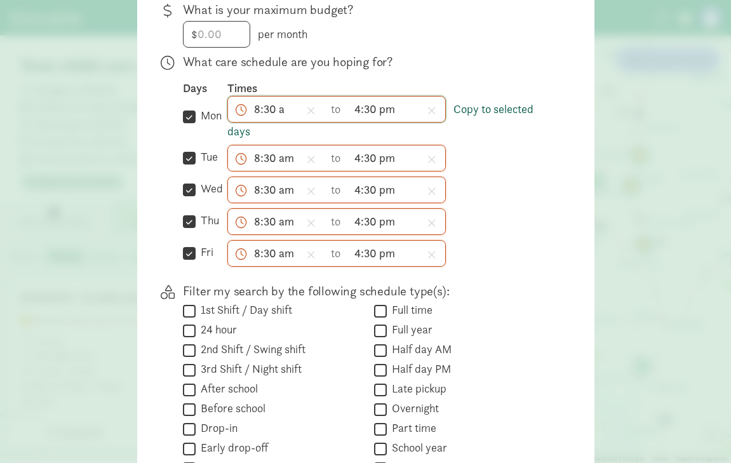
click at [475, 107] on link "Copy to selected days" at bounding box center [380, 120] width 306 height 37
click at [187, 136] on div " mon Copy to selected days" at bounding box center [205, 118] width 44 height 44
click at [189, 113] on input "mon" at bounding box center [189, 116] width 13 height 17
checkbox input "false"
click at [189, 152] on input "tue" at bounding box center [189, 157] width 13 height 17
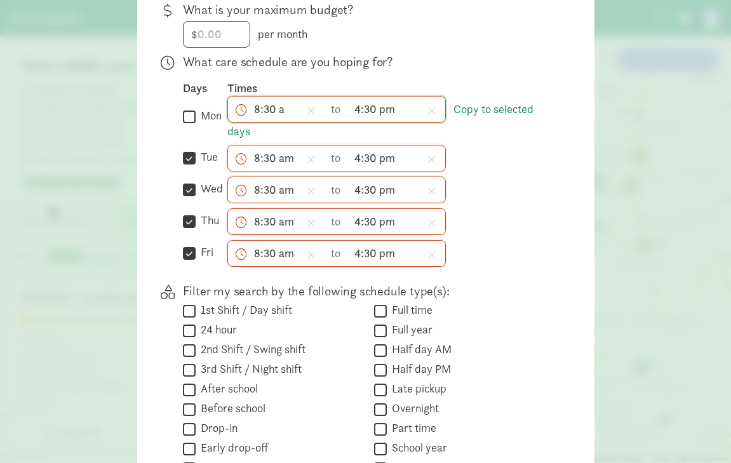
checkbox input "false"
click at [189, 188] on input "wed" at bounding box center [189, 189] width 13 height 17
checkbox input "false"
click at [189, 215] on input "thu" at bounding box center [189, 221] width 13 height 17
checkbox input "false"
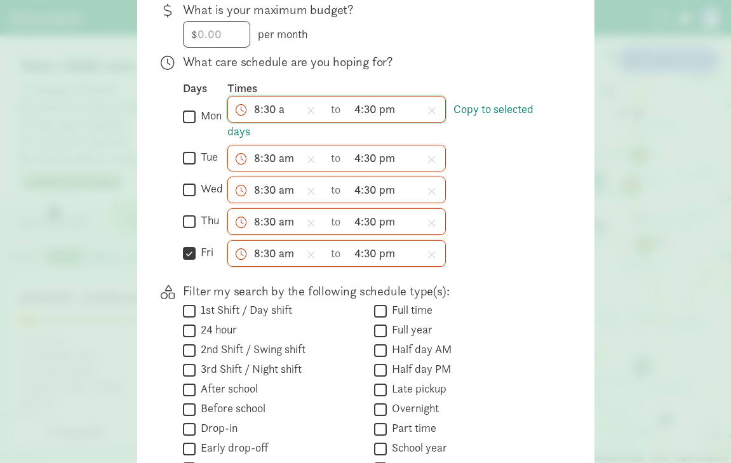
click at [187, 245] on input "fri" at bounding box center [189, 252] width 13 height 17
click at [186, 258] on input "fri" at bounding box center [189, 252] width 13 height 17
checkbox input "true"
click at [184, 218] on input "thu" at bounding box center [189, 221] width 13 height 17
checkbox input "true"
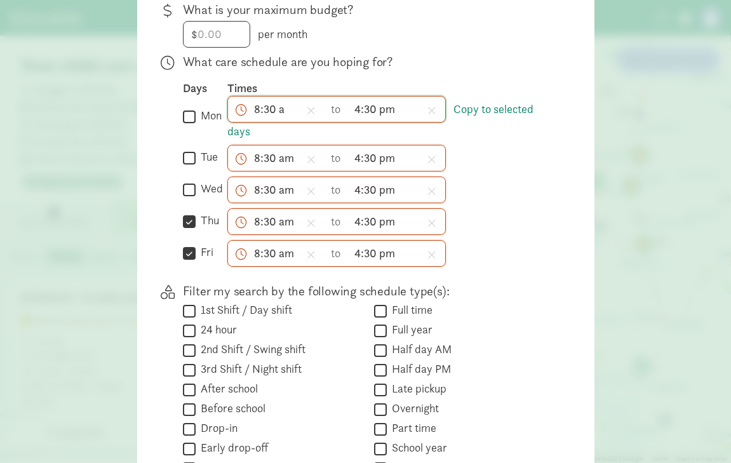
click at [187, 183] on input "wed" at bounding box center [189, 189] width 13 height 17
checkbox input "true"
click at [188, 159] on input "tue" at bounding box center [189, 157] width 13 height 17
checkbox input "true"
click at [191, 116] on input "mon" at bounding box center [189, 116] width 13 height 17
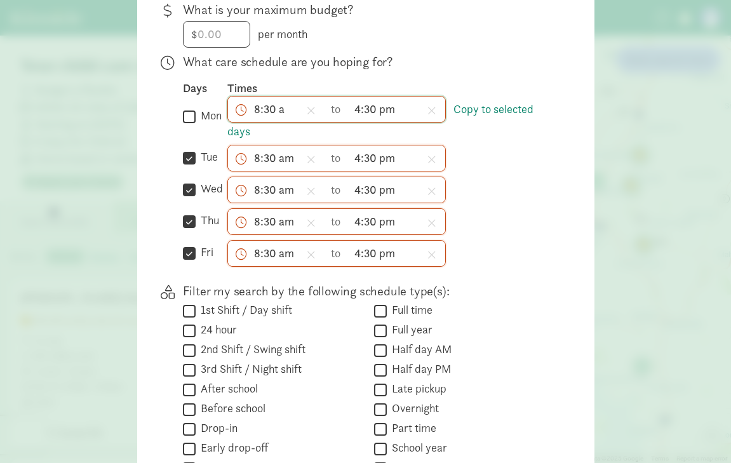
checkbox input "true"
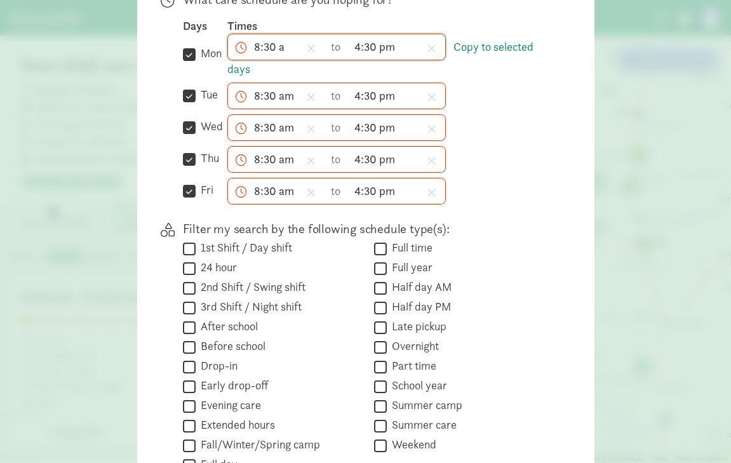
scroll to position [391, 0]
click at [382, 243] on input "Full time" at bounding box center [380, 247] width 13 height 17
checkbox input "true"
click at [383, 389] on input "School year" at bounding box center [380, 385] width 13 height 17
checkbox input "true"
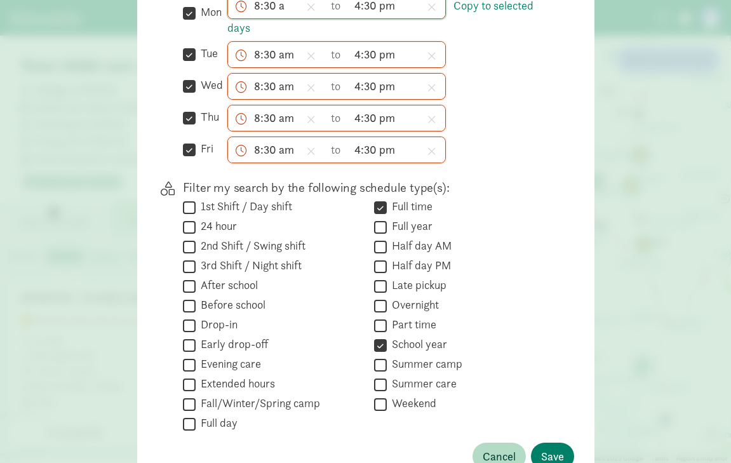
scroll to position [446, 0]
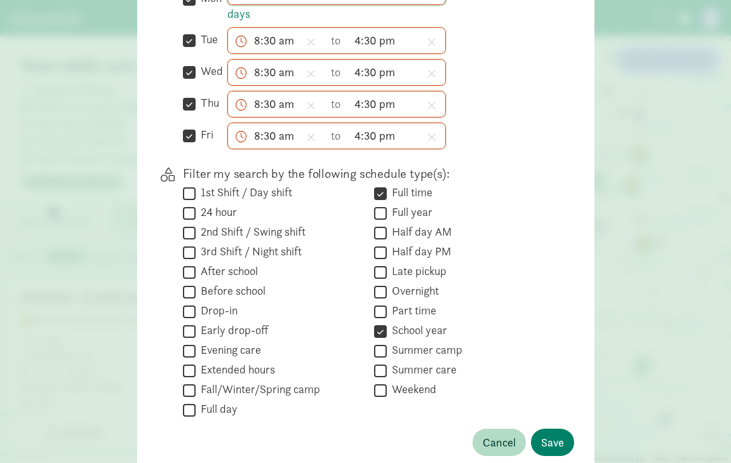
click at [382, 197] on input "Full time" at bounding box center [380, 193] width 13 height 17
checkbox input "false"
click at [191, 407] on input "Full day" at bounding box center [189, 409] width 13 height 17
checkbox input "true"
click at [547, 437] on span "Save" at bounding box center [552, 442] width 23 height 17
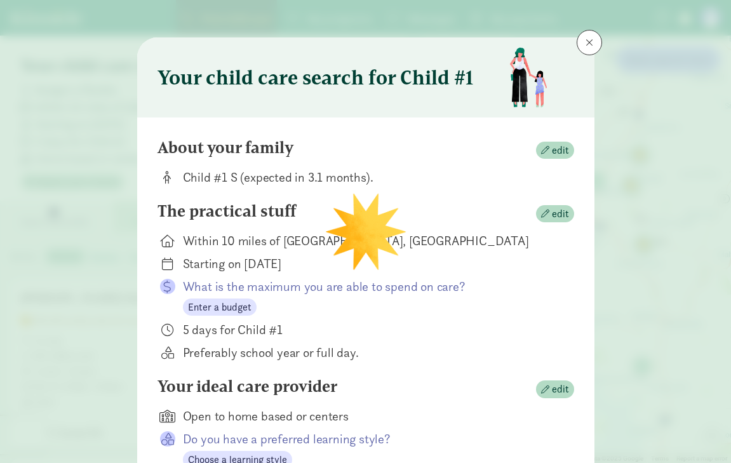
scroll to position [112, 0]
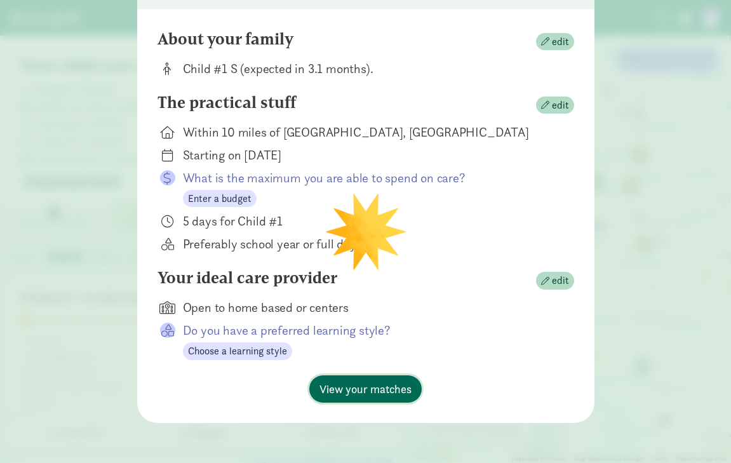
click at [351, 389] on span "View your matches" at bounding box center [365, 388] width 92 height 17
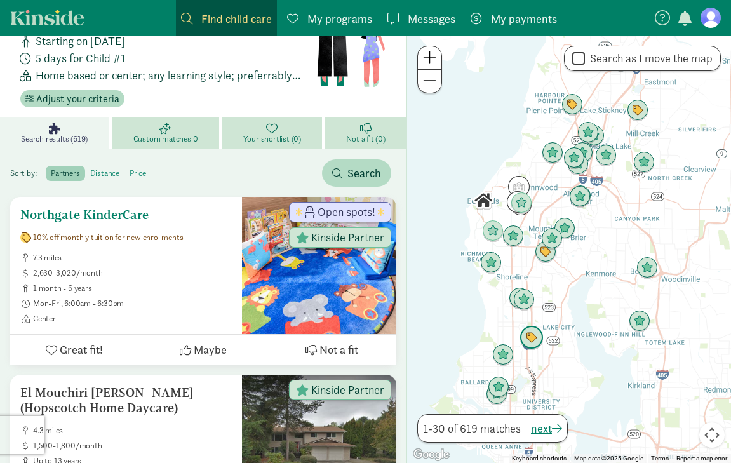
scroll to position [79, 0]
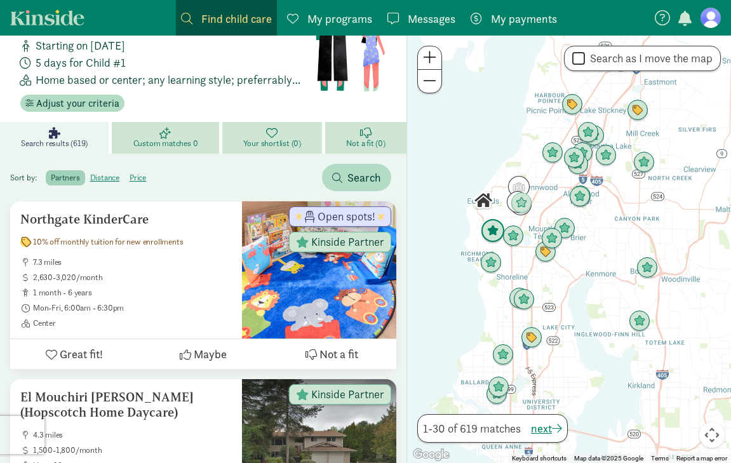
click at [490, 236] on img "Click to see details" at bounding box center [493, 231] width 24 height 24
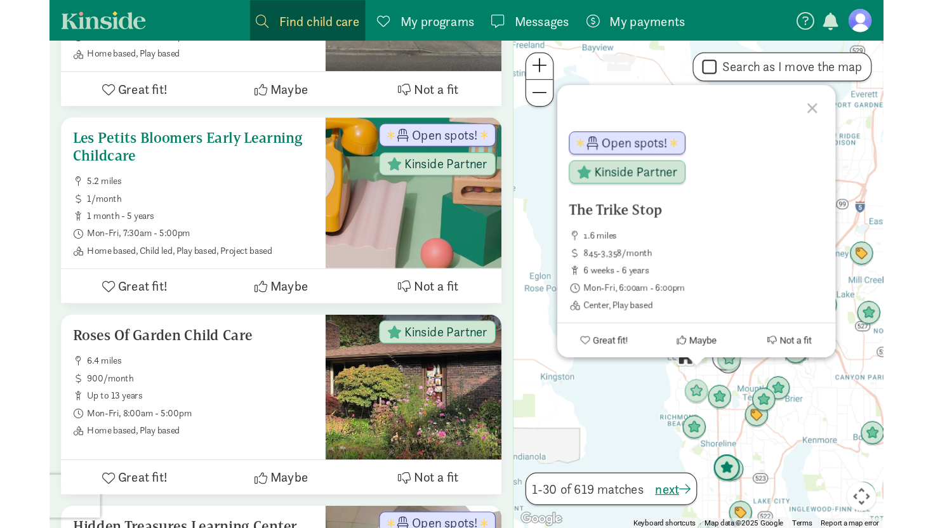
scroll to position [532, 0]
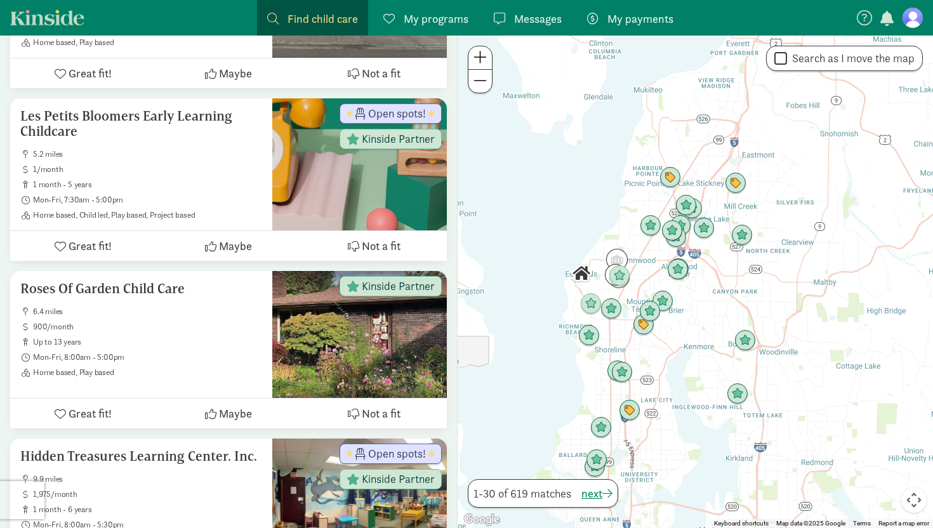
drag, startPoint x: 676, startPoint y: 392, endPoint x: 571, endPoint y: 320, distance: 127.0
click at [571, 320] on div "To navigate, press the arrow keys." at bounding box center [696, 282] width 476 height 493
click at [484, 62] on span at bounding box center [480, 57] width 13 height 15
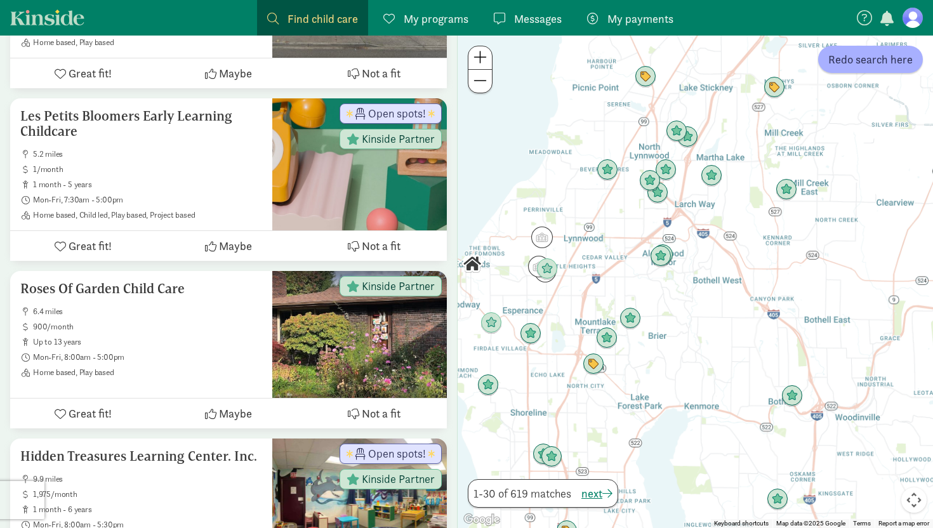
click at [484, 62] on span at bounding box center [480, 57] width 13 height 15
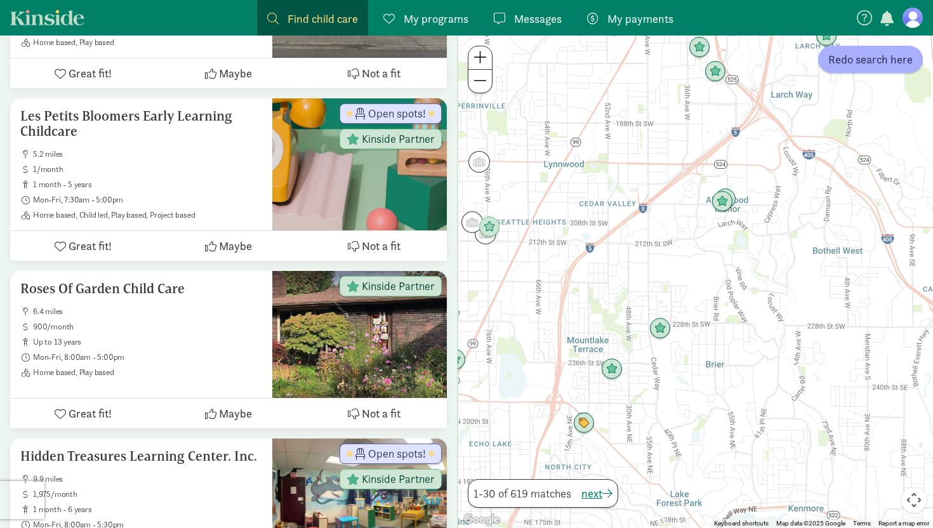
drag, startPoint x: 802, startPoint y: 269, endPoint x: 877, endPoint y: 240, distance: 80.4
click at [730, 241] on div at bounding box center [696, 282] width 476 height 493
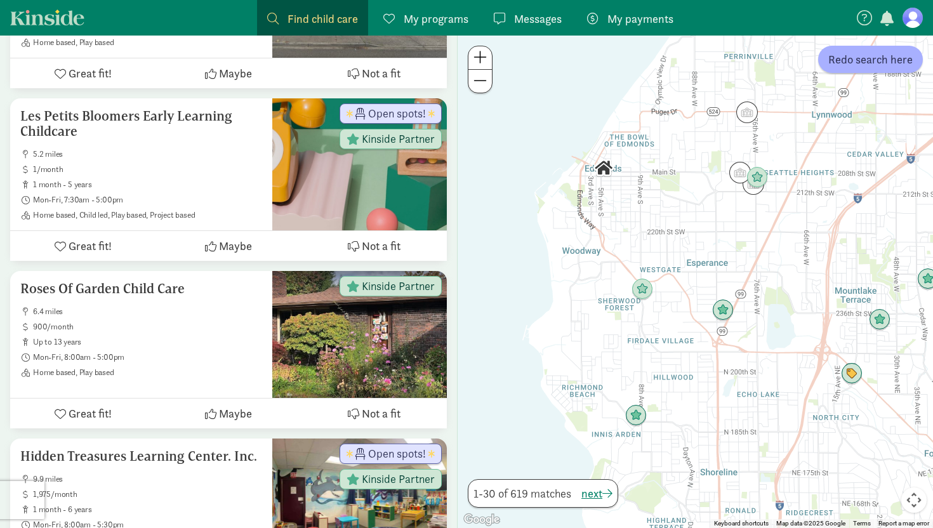
drag, startPoint x: 591, startPoint y: 262, endPoint x: 832, endPoint y: 232, distance: 243.8
click at [730, 232] on div at bounding box center [696, 282] width 476 height 493
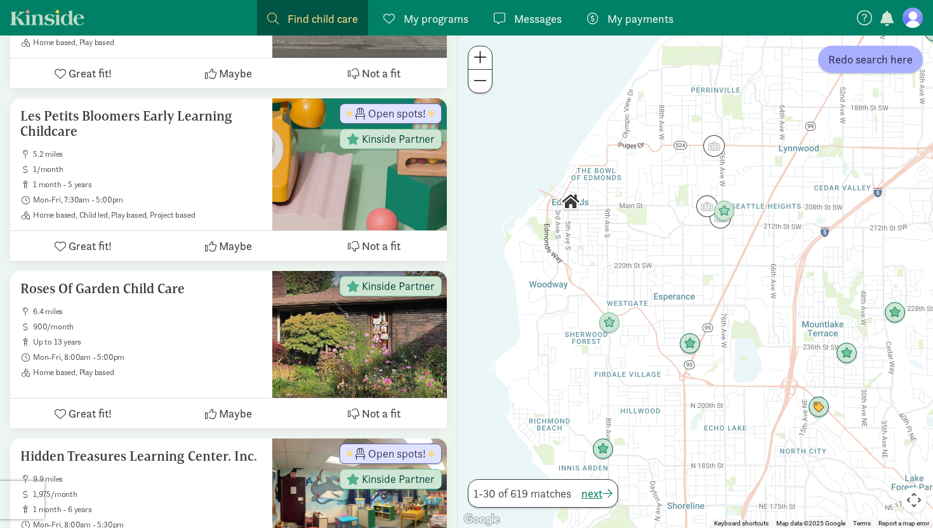
drag, startPoint x: 651, startPoint y: 225, endPoint x: 617, endPoint y: 259, distance: 48.5
click at [617, 259] on div at bounding box center [696, 282] width 476 height 493
click at [483, 60] on span at bounding box center [480, 57] width 13 height 15
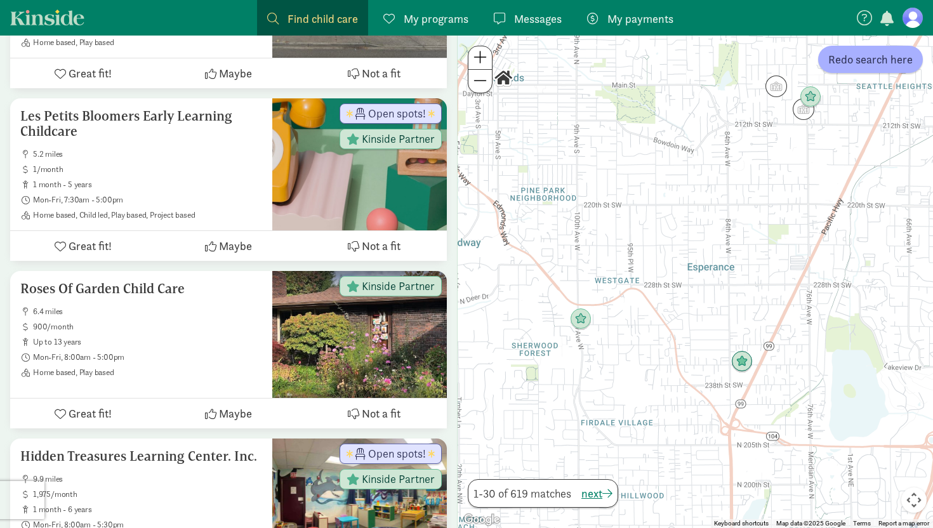
drag, startPoint x: 509, startPoint y: 317, endPoint x: 569, endPoint y: 273, distance: 74.0
click at [569, 273] on div at bounding box center [696, 282] width 476 height 493
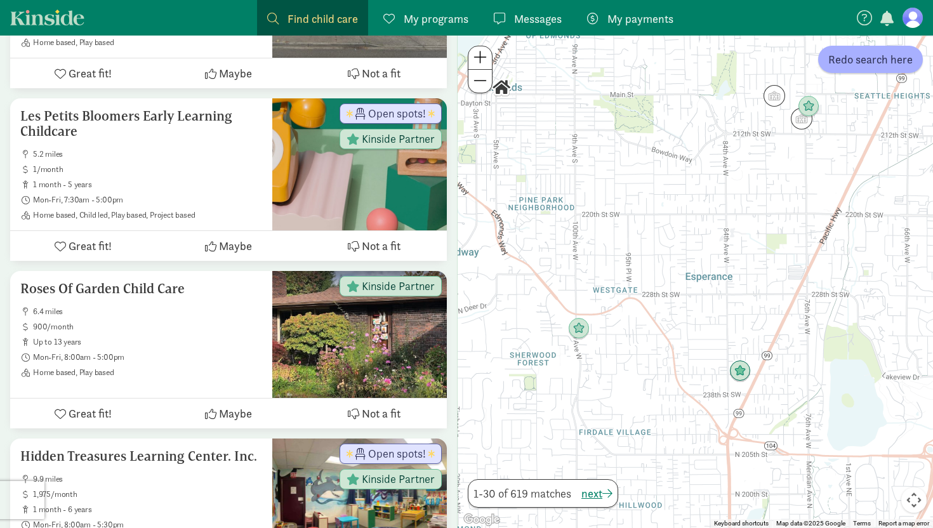
drag, startPoint x: 614, startPoint y: 364, endPoint x: 614, endPoint y: 375, distance: 10.8
click at [614, 375] on div at bounding box center [696, 282] width 476 height 493
click at [477, 62] on span at bounding box center [480, 57] width 13 height 15
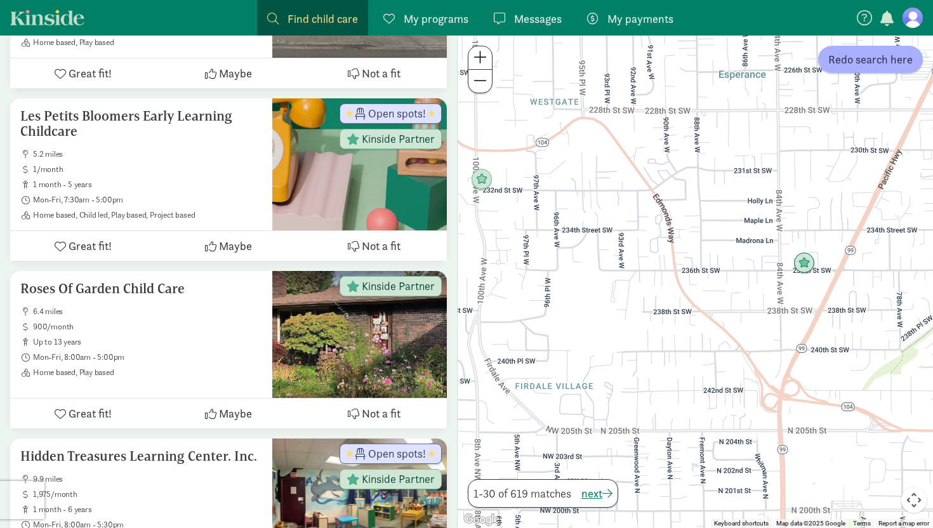
drag, startPoint x: 559, startPoint y: 455, endPoint x: 578, endPoint y: 257, distance: 199.0
click at [578, 257] on div at bounding box center [696, 282] width 476 height 493
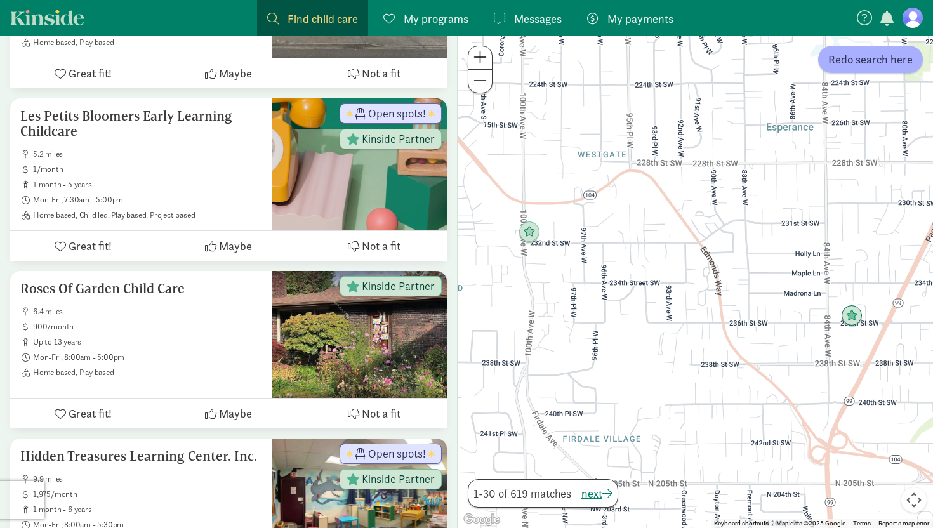
drag, startPoint x: 531, startPoint y: 260, endPoint x: 599, endPoint y: 341, distance: 105.9
click at [599, 342] on div at bounding box center [696, 282] width 476 height 493
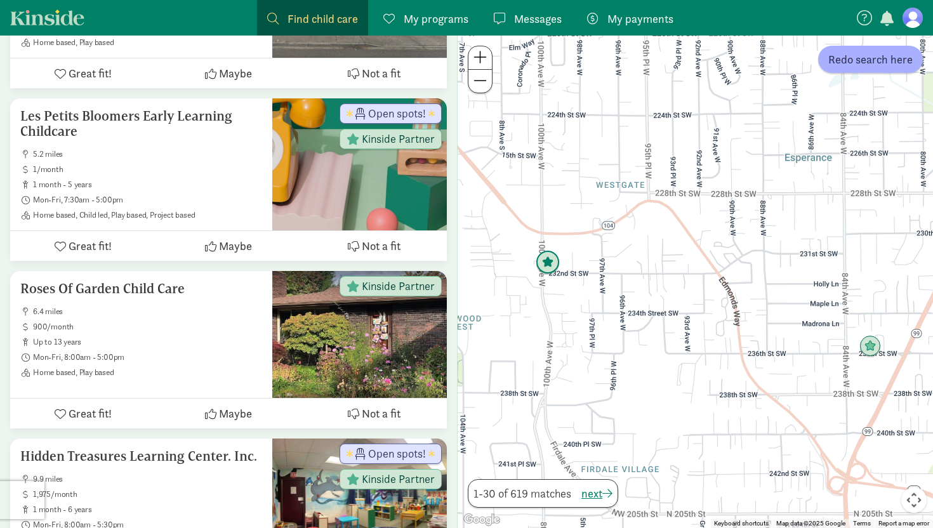
click at [553, 265] on img "Click to see details" at bounding box center [548, 263] width 24 height 24
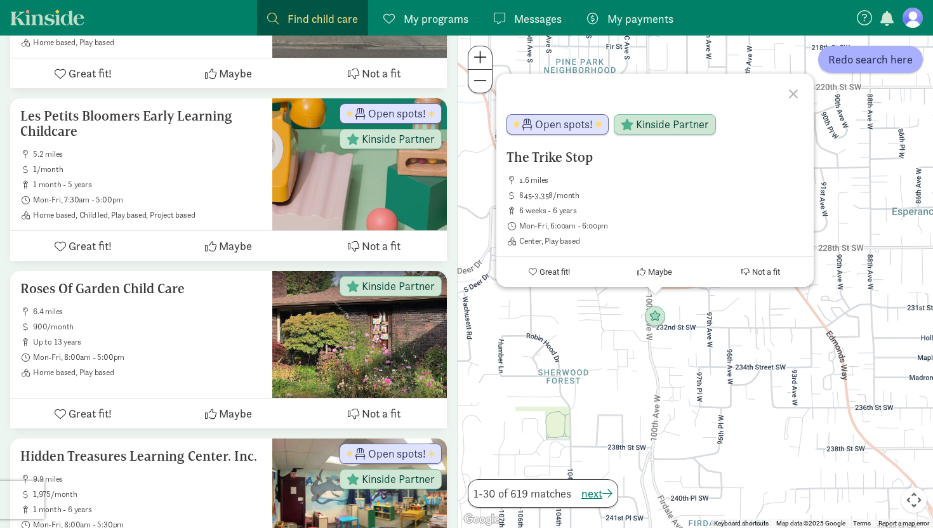
click at [577, 329] on div "The Trike Stop 1.6 miles 845-3,358/month 6 weeks - 6 years Mon-Fri, 6:00am - 6:…" at bounding box center [696, 282] width 476 height 493
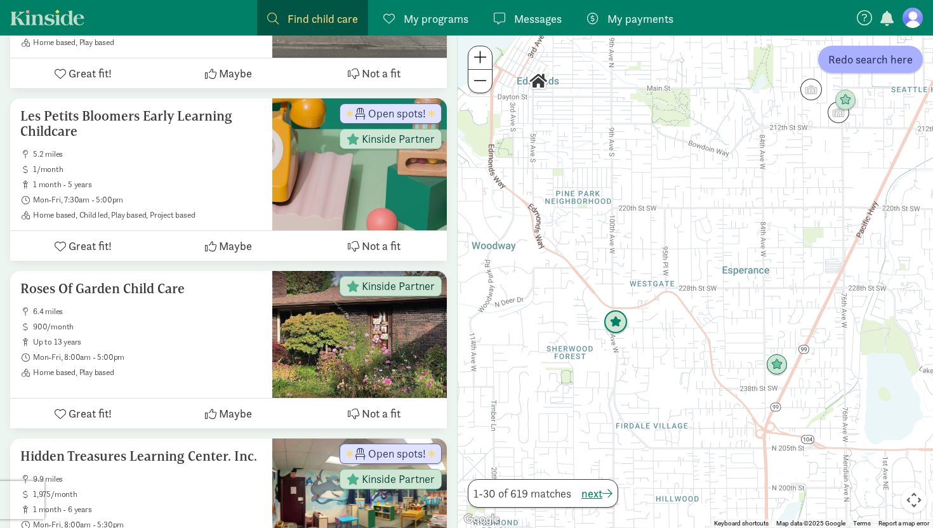
click at [617, 331] on img "Click to see details" at bounding box center [616, 322] width 24 height 24
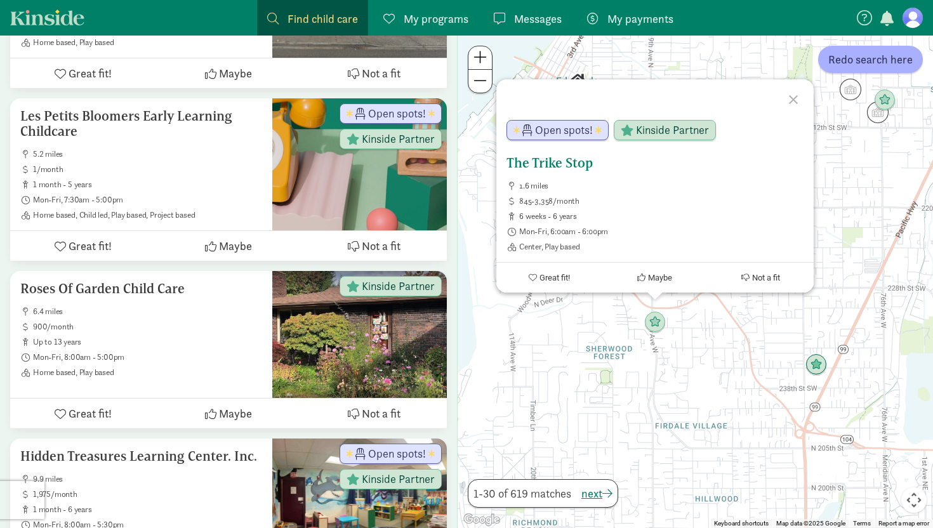
click at [553, 161] on h5 "The Trike Stop" at bounding box center [655, 163] width 297 height 15
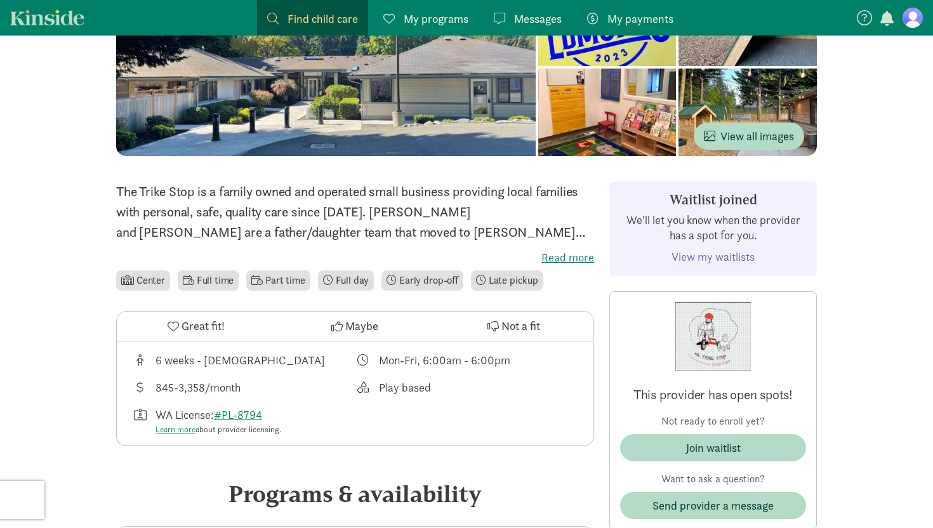
scroll to position [180, 0]
click at [558, 255] on label "Read more" at bounding box center [355, 257] width 478 height 15
click at [0, 0] on input "Read more" at bounding box center [0, 0] width 0 height 0
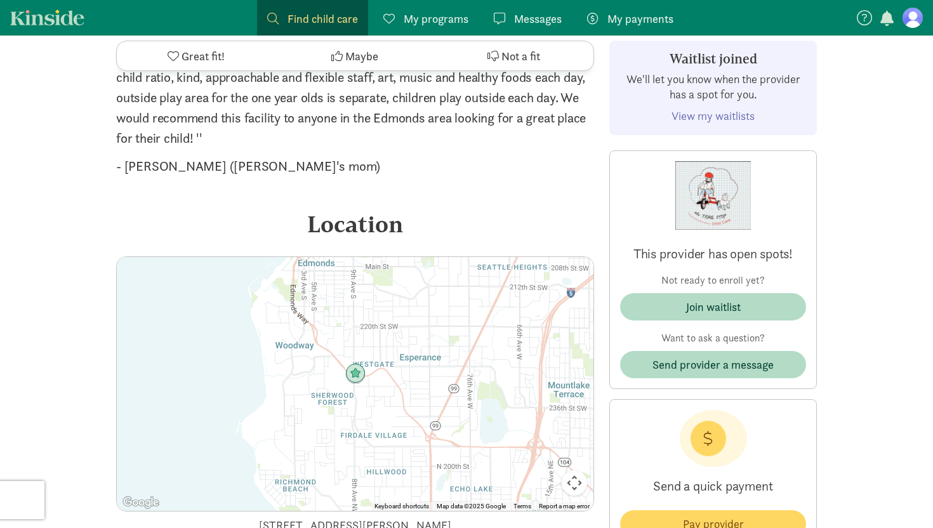
scroll to position [2838, 0]
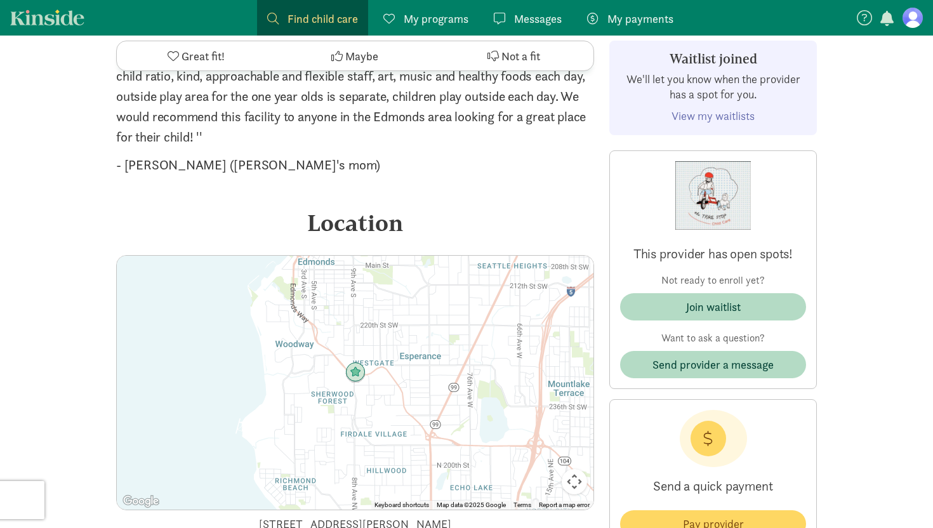
click at [350, 363] on img at bounding box center [355, 373] width 20 height 20
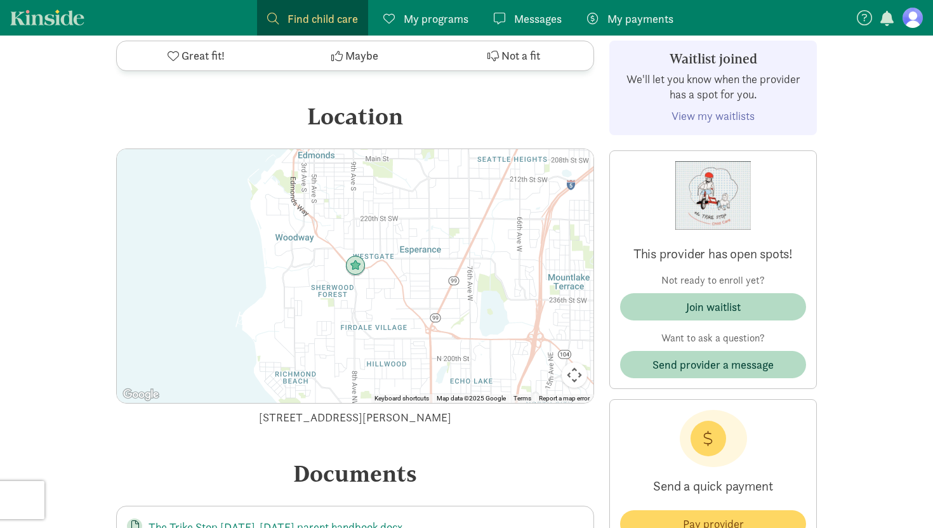
scroll to position [2819, 0]
